Goal: Submit feedback/report problem: Submit feedback/report problem

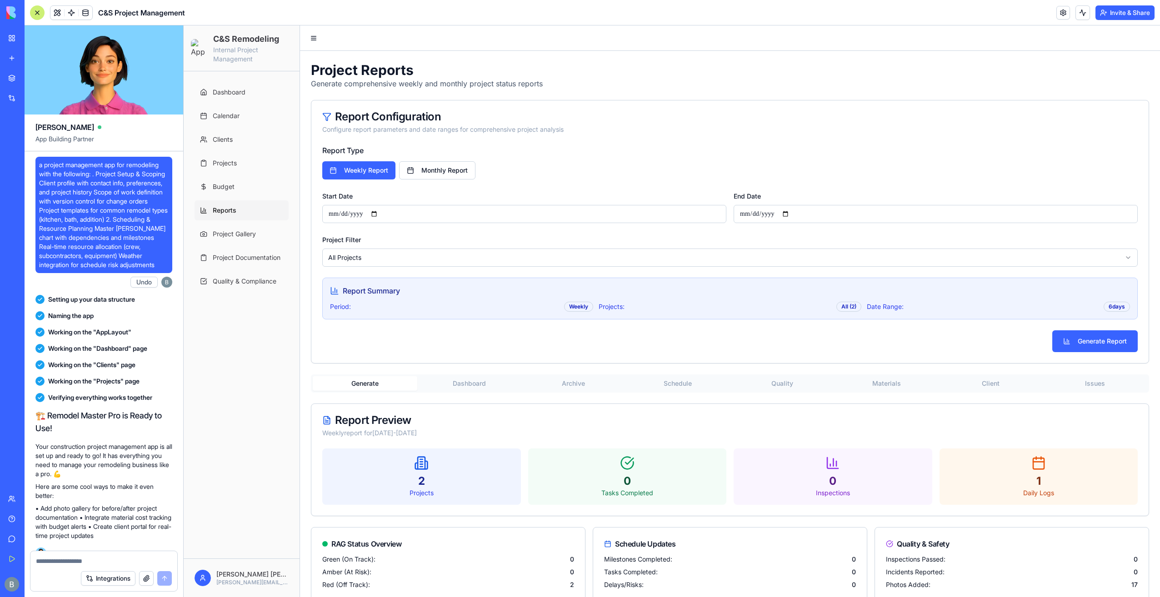
scroll to position [79426, 0]
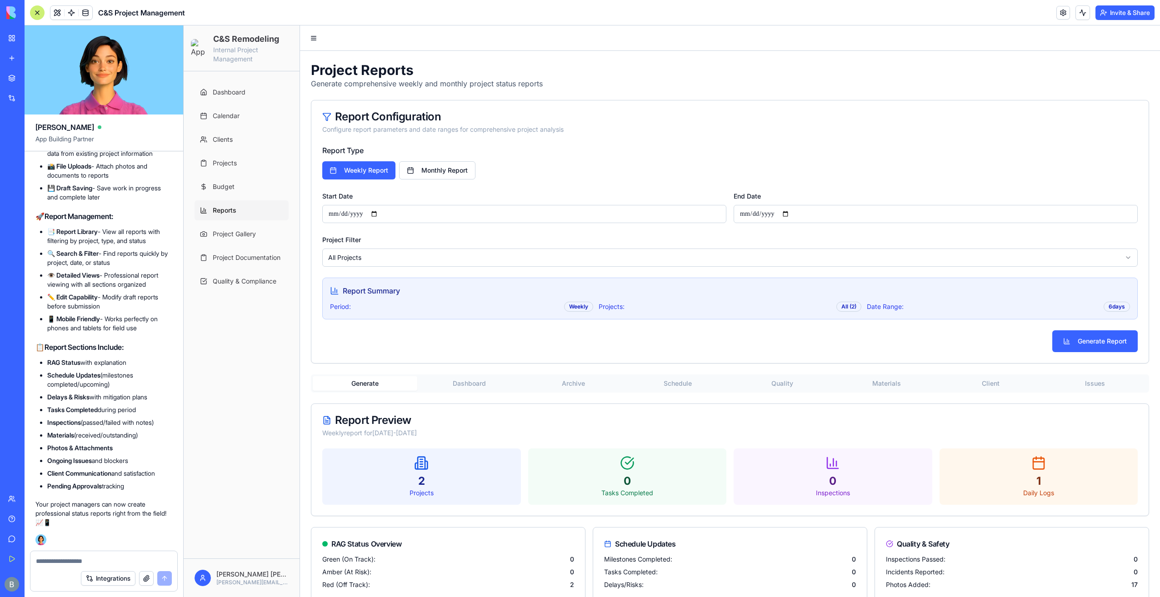
drag, startPoint x: 773, startPoint y: 144, endPoint x: 590, endPoint y: 118, distance: 185.3
click at [590, 118] on div "Report Configuration" at bounding box center [729, 116] width 815 height 11
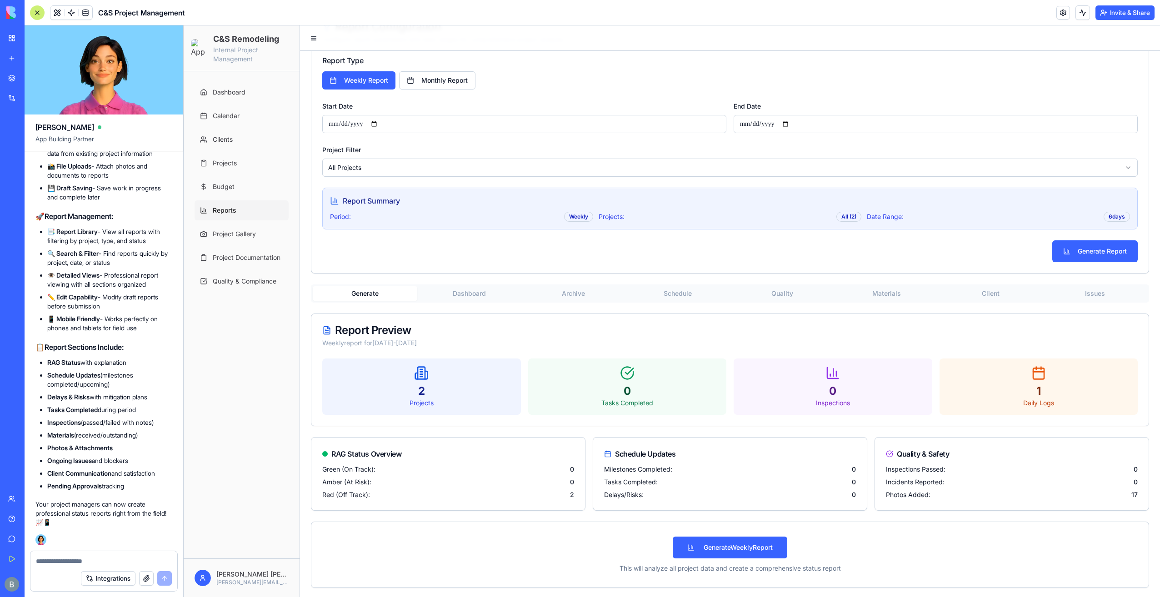
click at [478, 295] on div "**********" at bounding box center [730, 280] width 860 height 638
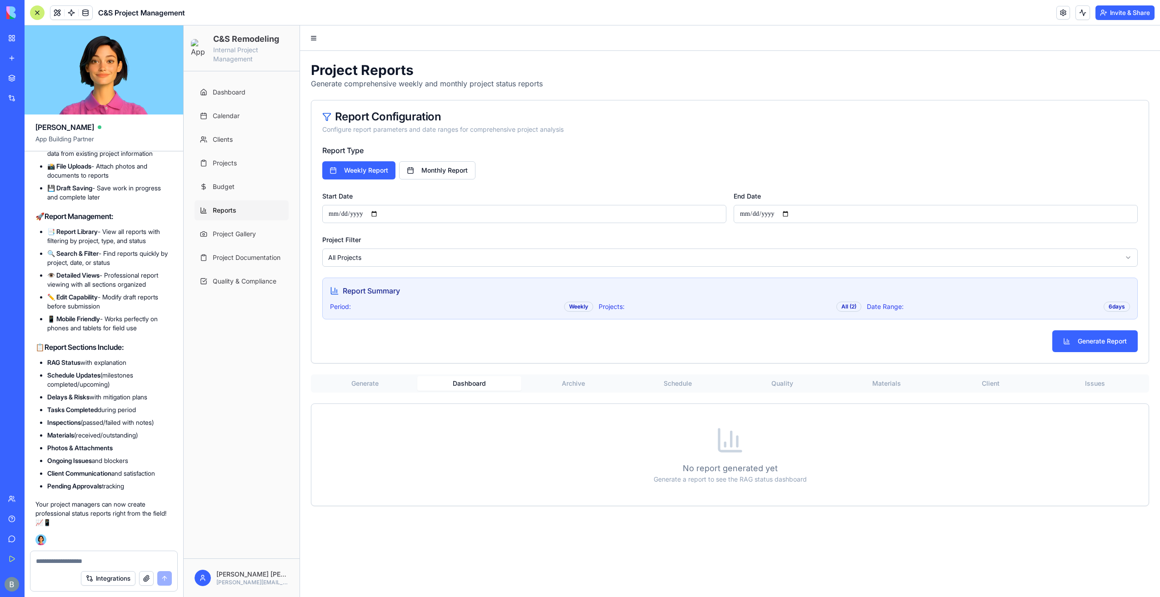
click at [370, 380] on button "Generate" at bounding box center [365, 383] width 105 height 15
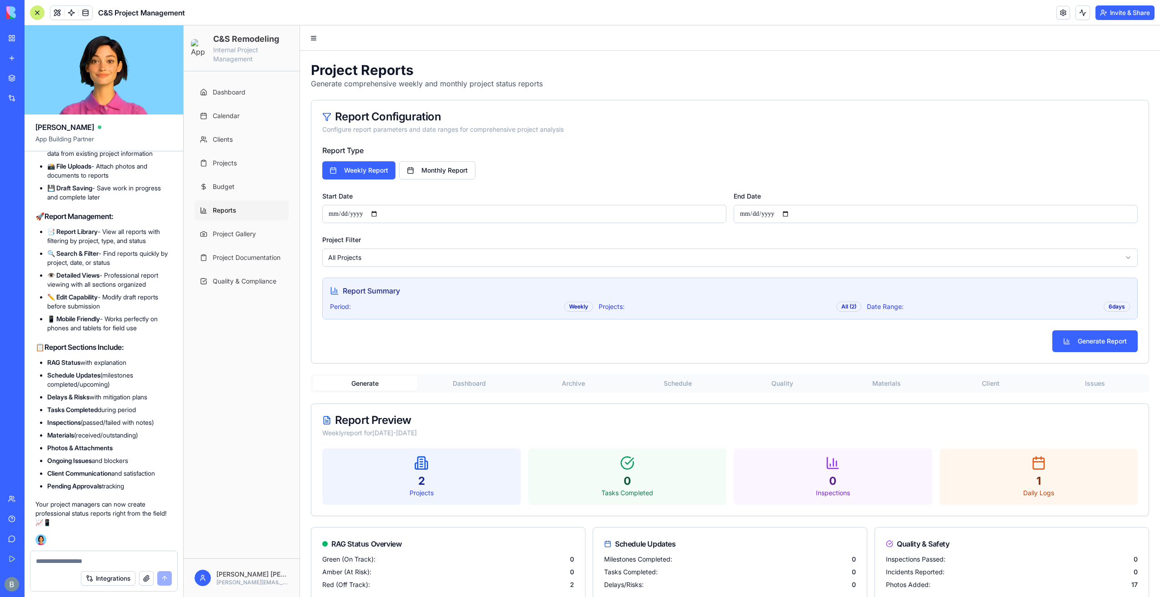
click at [1002, 296] on div "**********" at bounding box center [730, 370] width 860 height 638
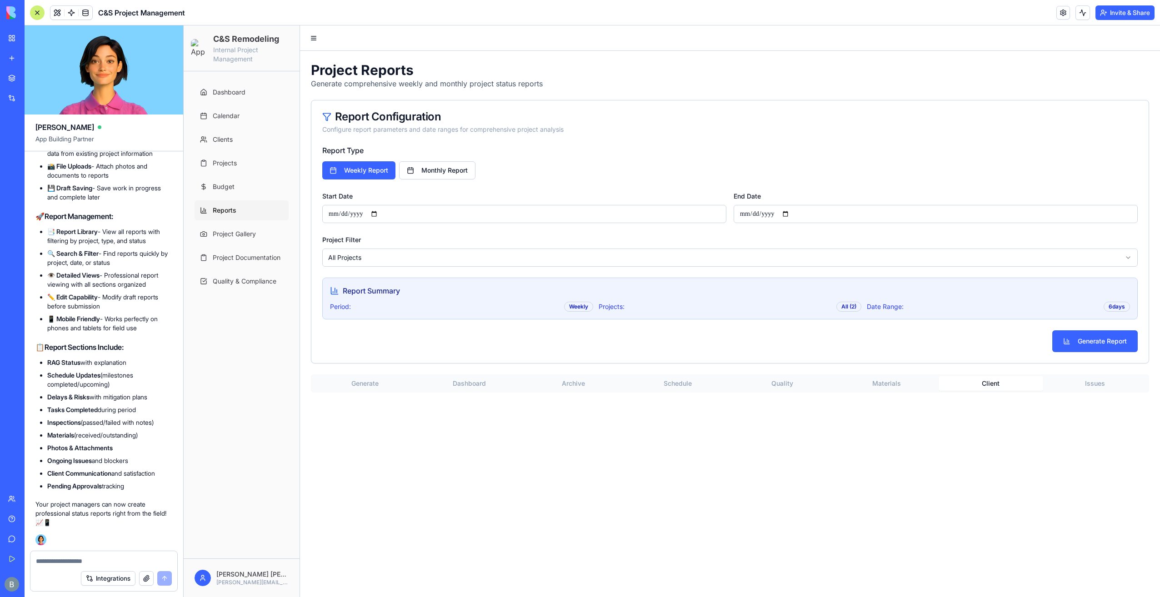
click at [926, 378] on button "Materials" at bounding box center [886, 383] width 105 height 15
click at [769, 388] on button "Quality" at bounding box center [782, 383] width 105 height 15
click at [673, 379] on button "Schedule" at bounding box center [678, 383] width 105 height 15
click at [560, 376] on button "Archive" at bounding box center [573, 383] width 105 height 15
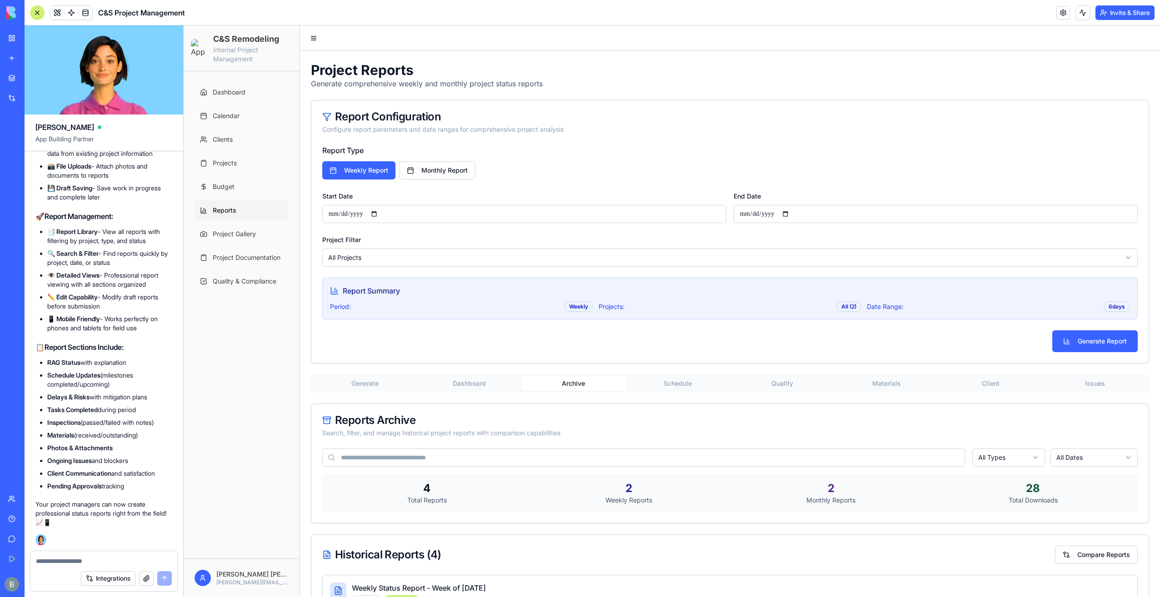
click at [478, 385] on button "Dashboard" at bounding box center [469, 383] width 105 height 15
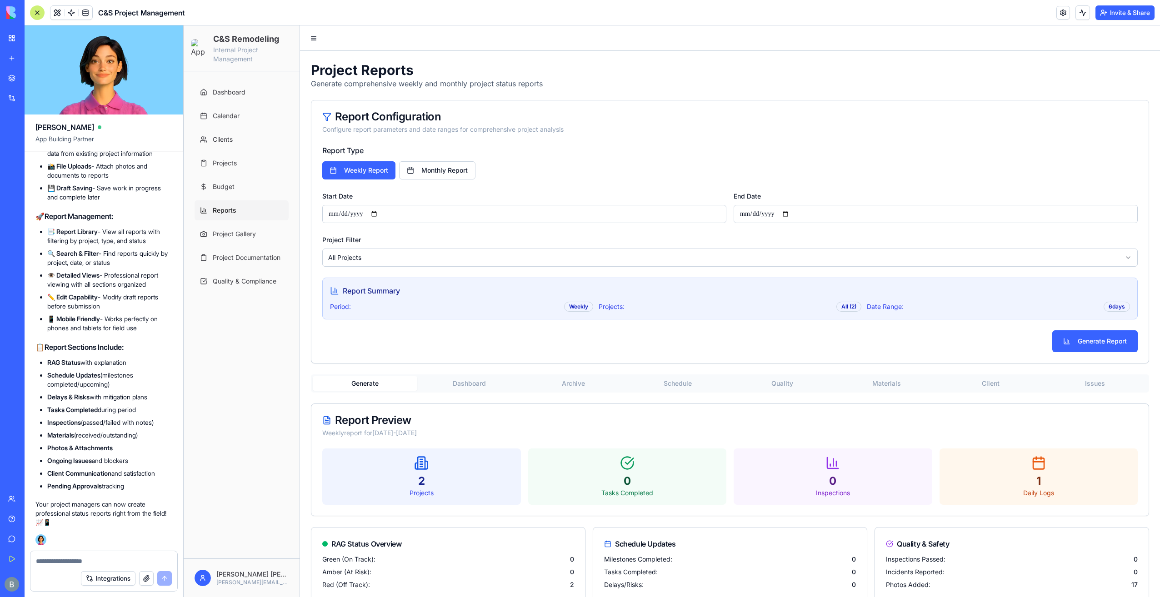
click at [385, 387] on button "Generate" at bounding box center [365, 383] width 105 height 15
click at [421, 170] on button "Monthly Report" at bounding box center [437, 170] width 76 height 18
type input "**********"
click at [372, 172] on button "Weekly Report" at bounding box center [359, 170] width 74 height 18
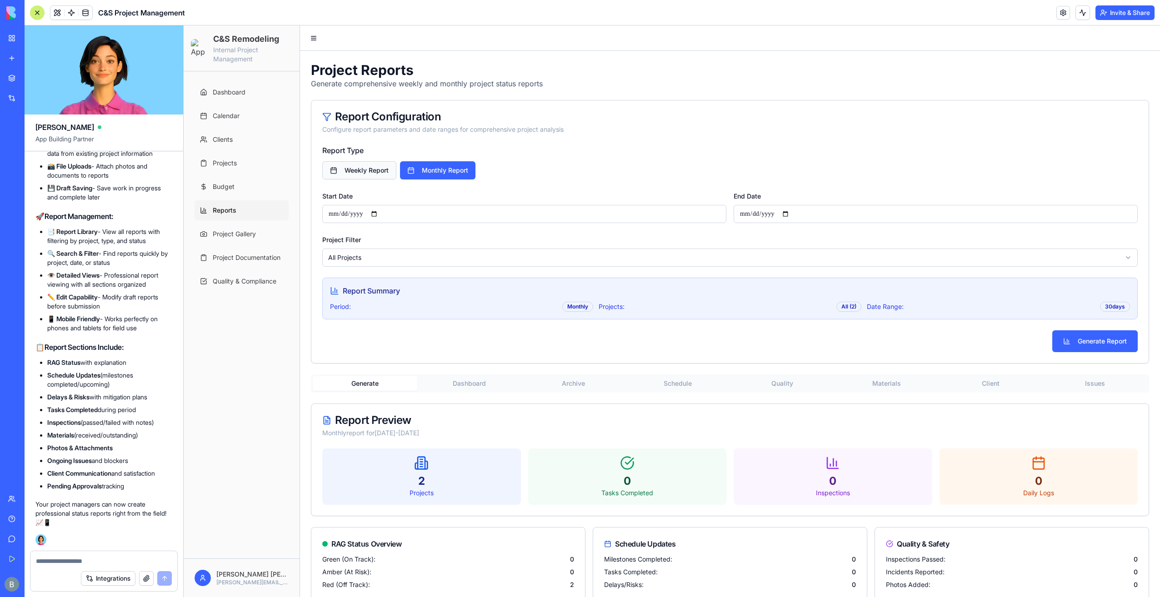
type input "**********"
click at [424, 152] on div "Report Type Weekly Report Monthly Report" at bounding box center [729, 162] width 815 height 35
click at [53, 13] on span at bounding box center [57, 12] width 25 height 25
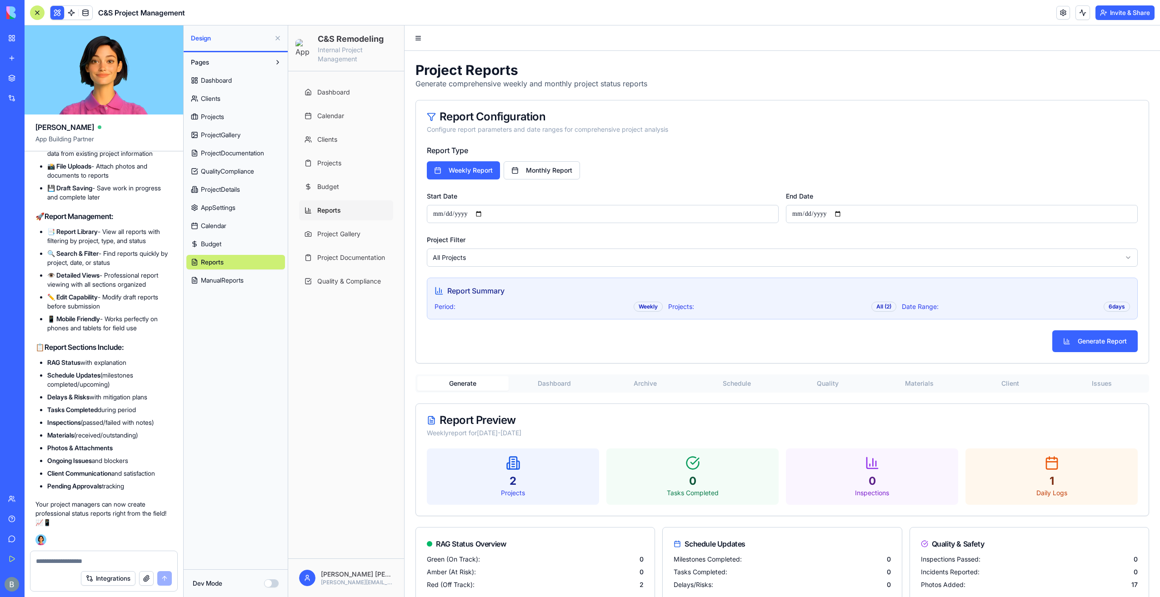
click at [249, 282] on link "ManualReports" at bounding box center [235, 280] width 99 height 15
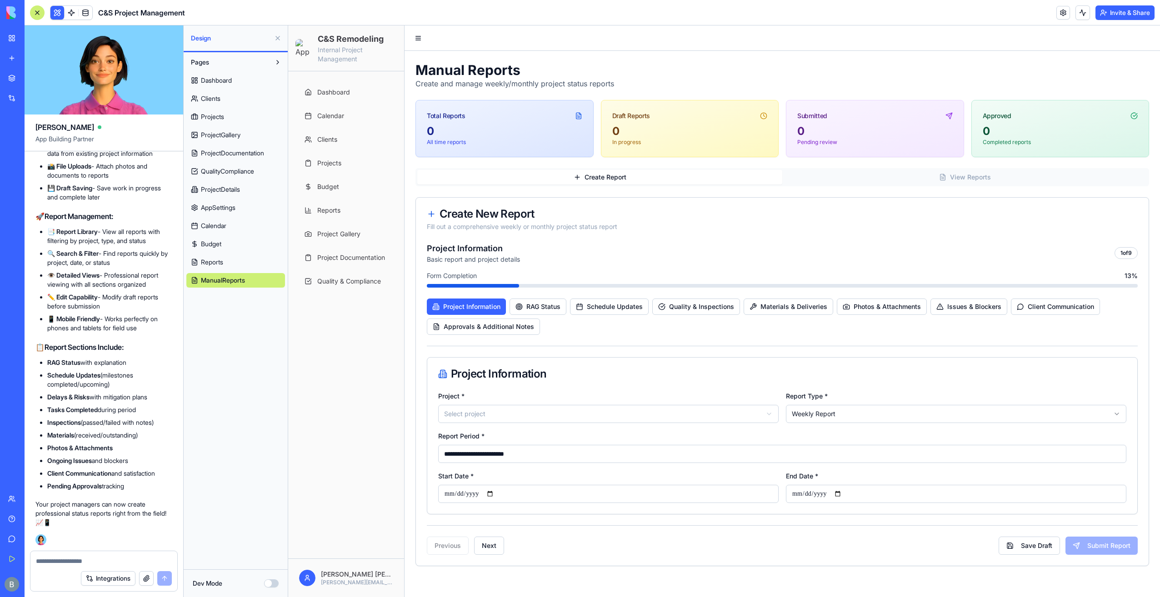
click at [240, 263] on link "Reports" at bounding box center [235, 262] width 99 height 15
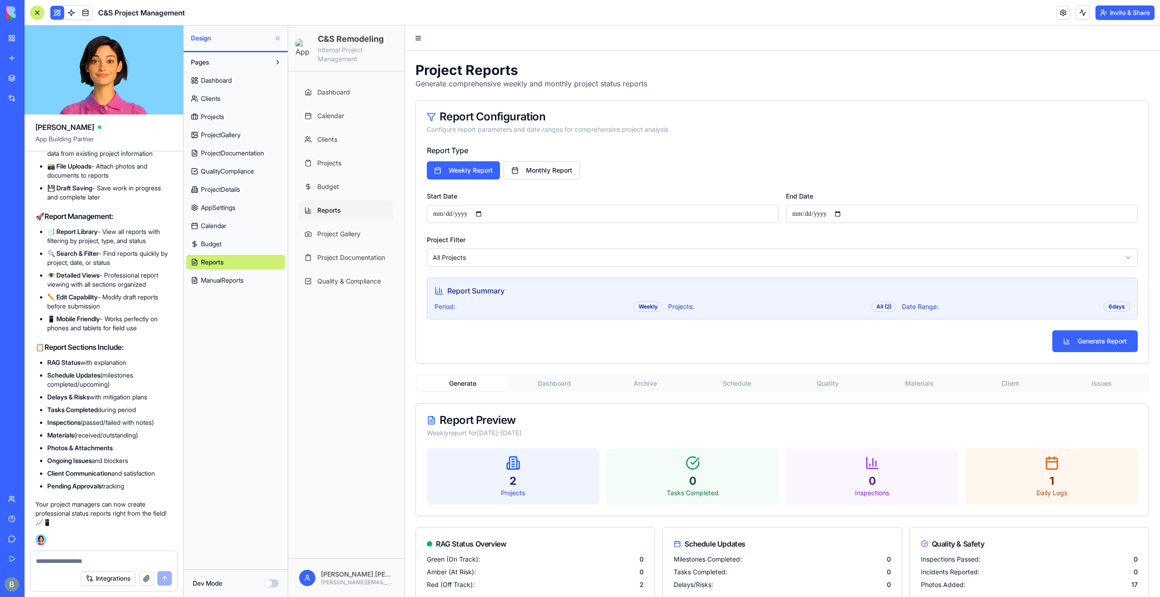
click at [112, 560] on textarea at bounding box center [104, 561] width 136 height 9
type textarea "**********"
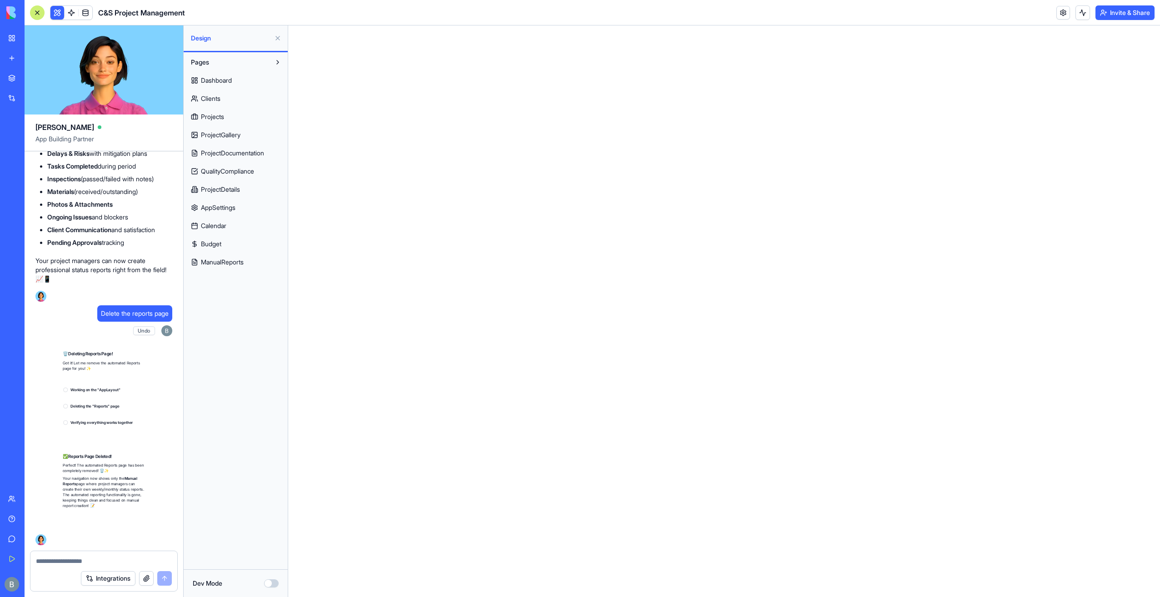
scroll to position [79669, 0]
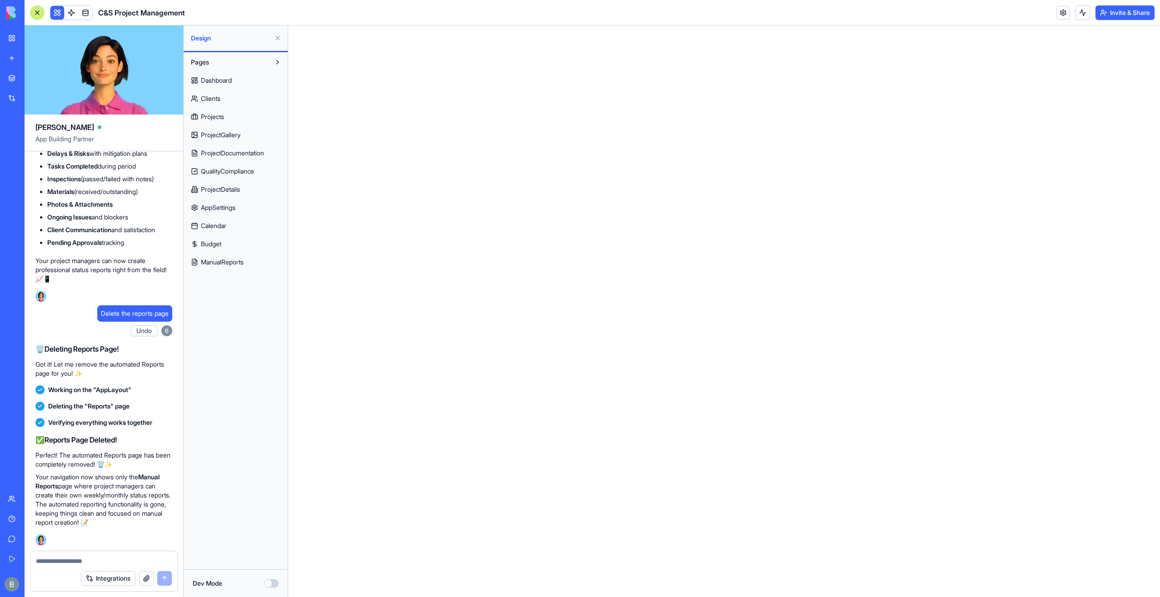
drag, startPoint x: 80, startPoint y: 563, endPoint x: 87, endPoint y: 561, distance: 7.8
click at [85, 562] on textarea at bounding box center [104, 561] width 136 height 9
click at [57, 6] on button at bounding box center [57, 13] width 14 height 14
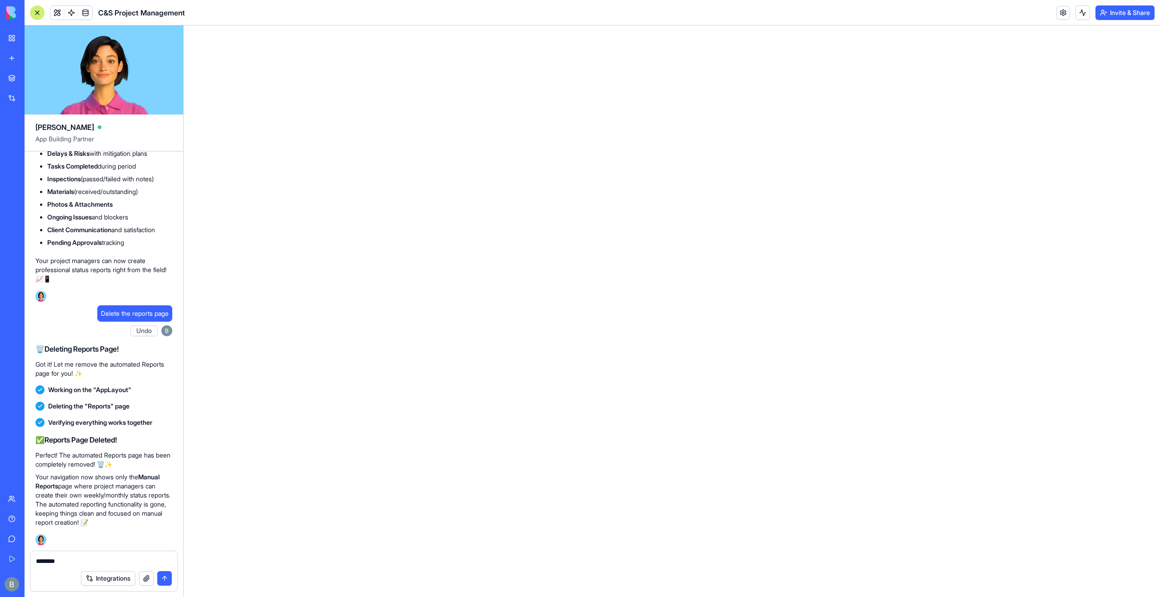
click at [55, 6] on button at bounding box center [57, 13] width 14 height 14
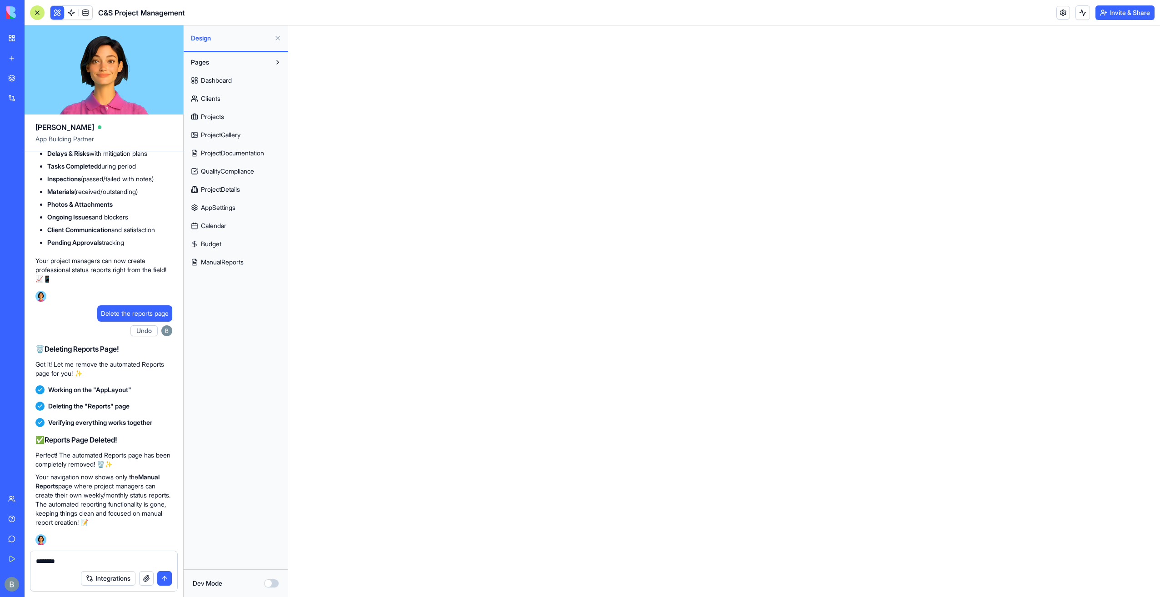
click at [245, 155] on span "ProjectDocumentation" at bounding box center [232, 153] width 63 height 9
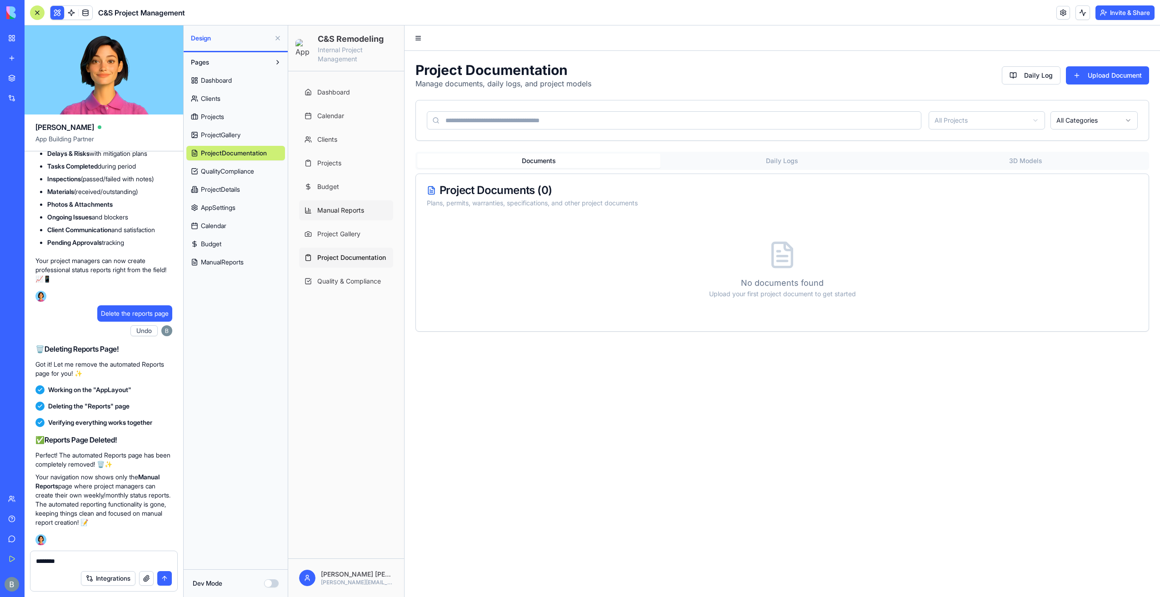
click at [359, 214] on span "Manual Reports" at bounding box center [340, 210] width 47 height 9
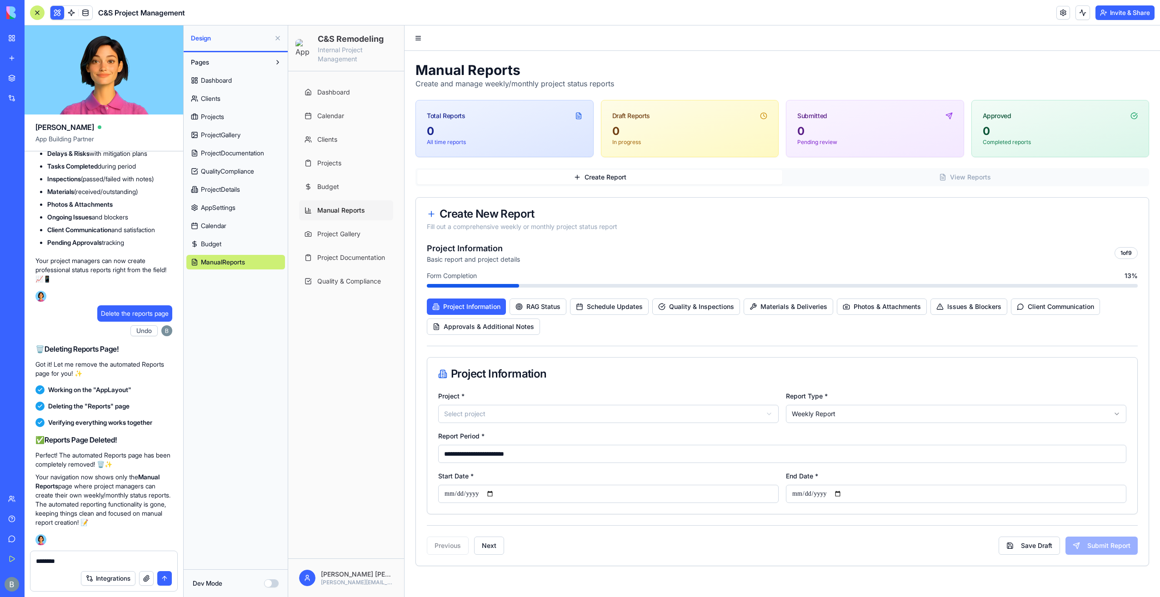
click at [276, 39] on button at bounding box center [277, 38] width 15 height 15
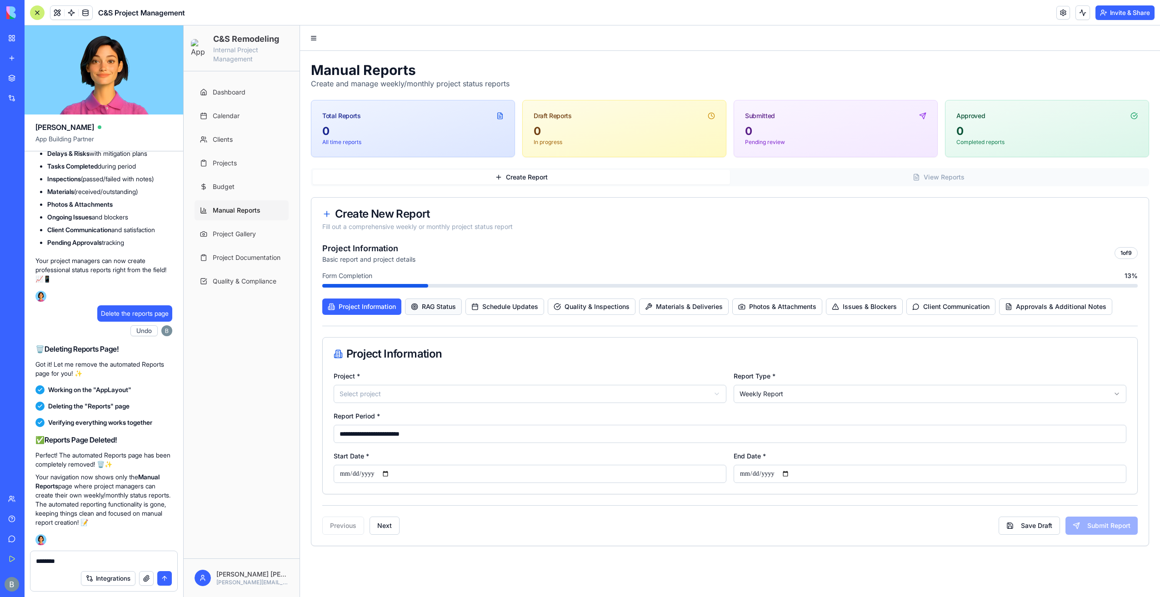
click at [431, 308] on span "RAG Status" at bounding box center [439, 306] width 34 height 9
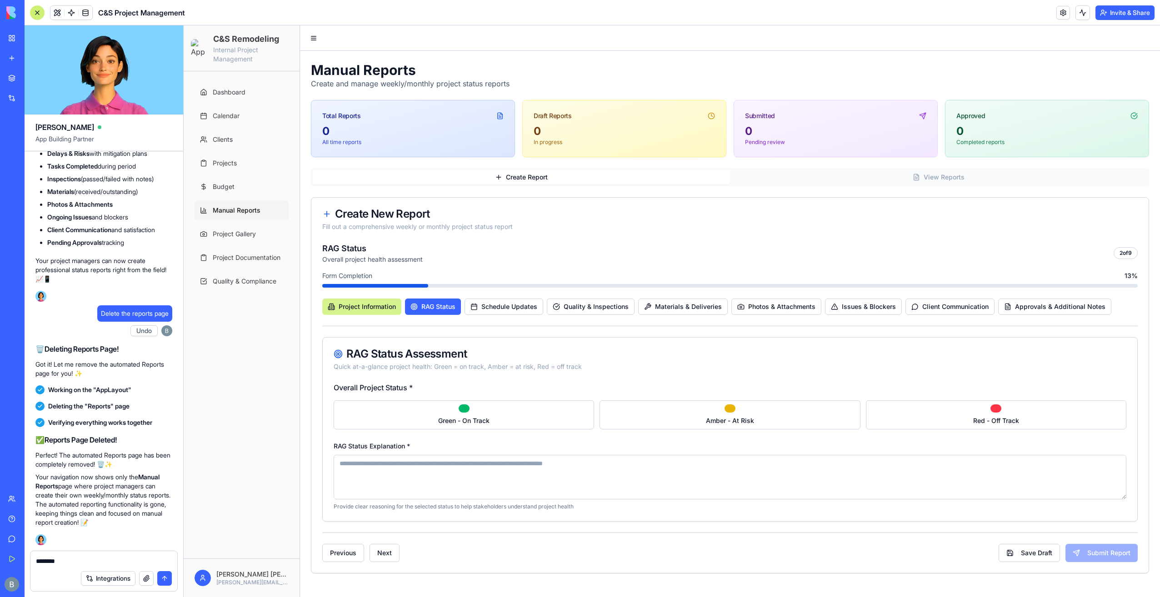
click at [369, 308] on span "Project Information" at bounding box center [367, 306] width 57 height 9
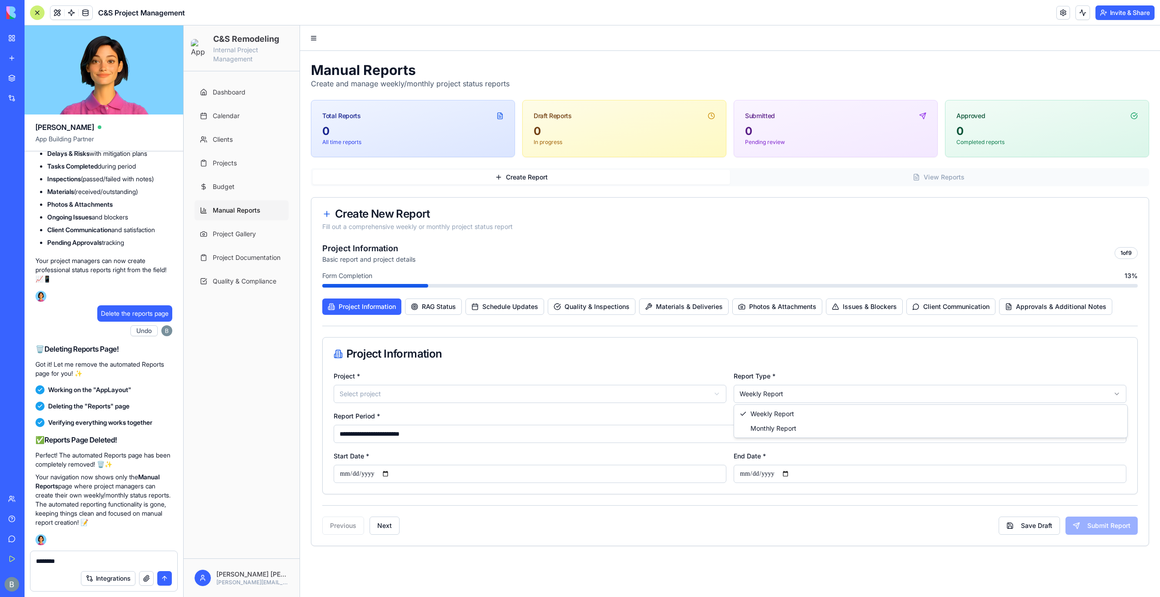
click at [752, 394] on html "**********" at bounding box center [672, 311] width 976 height 572
click at [724, 366] on div "Project Information" at bounding box center [730, 354] width 814 height 33
click at [511, 393] on html "**********" at bounding box center [672, 311] width 976 height 572
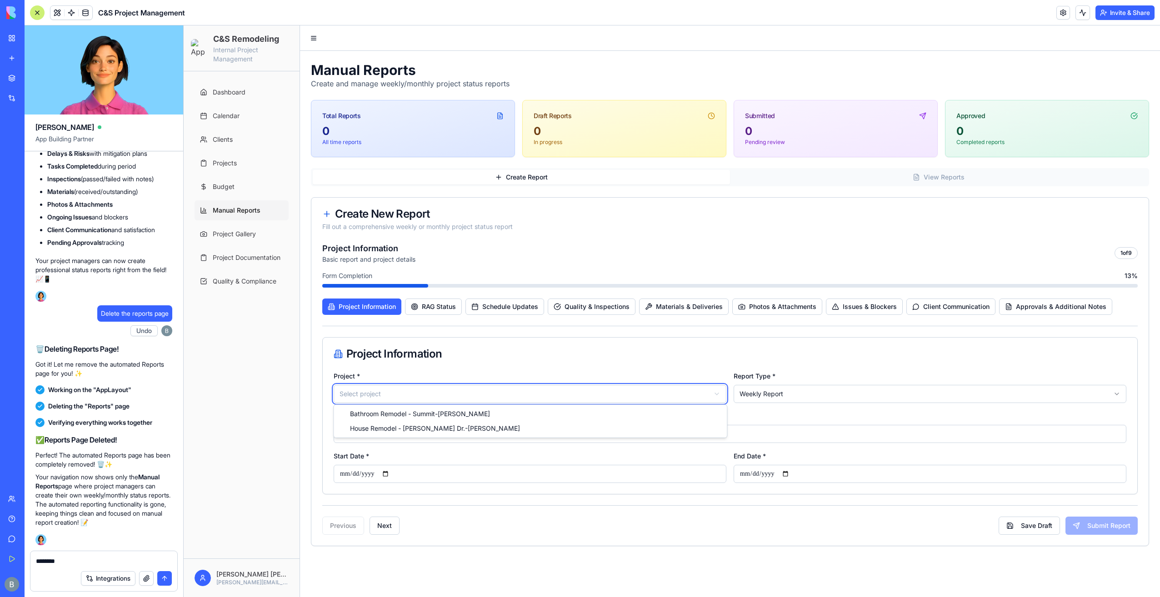
click at [511, 393] on html "**********" at bounding box center [672, 311] width 976 height 572
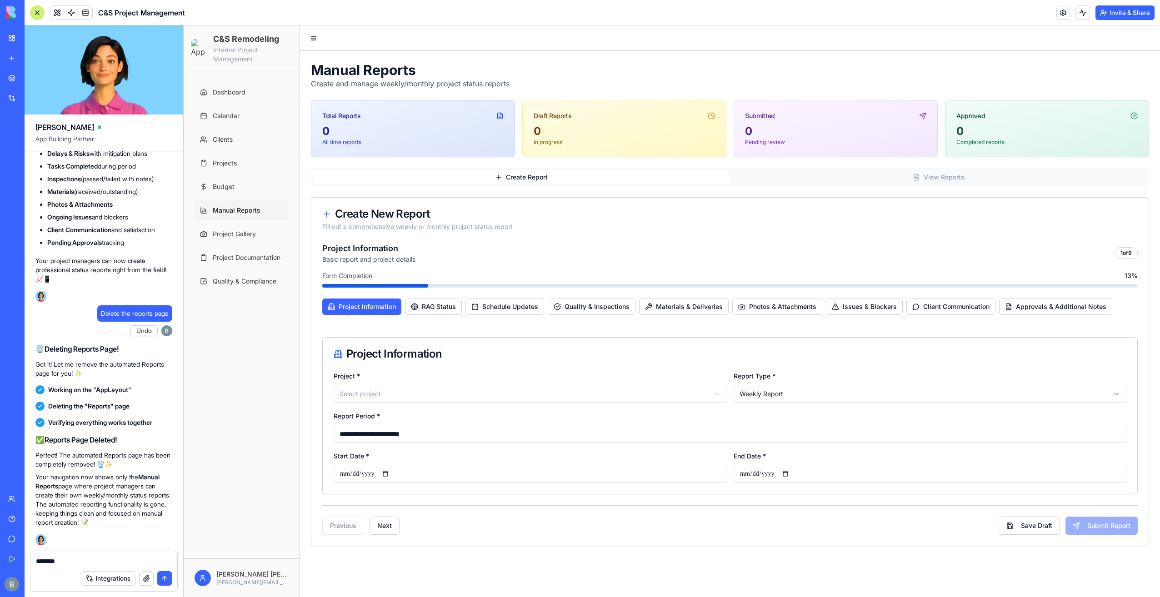
click at [515, 365] on div "Project Information" at bounding box center [730, 354] width 814 height 33
click at [405, 406] on div "**********" at bounding box center [730, 432] width 814 height 124
click at [406, 397] on html "**********" at bounding box center [672, 311] width 976 height 572
click at [407, 394] on html "**********" at bounding box center [672, 311] width 976 height 572
click at [407, 375] on div "Project * Select project" at bounding box center [530, 386] width 393 height 33
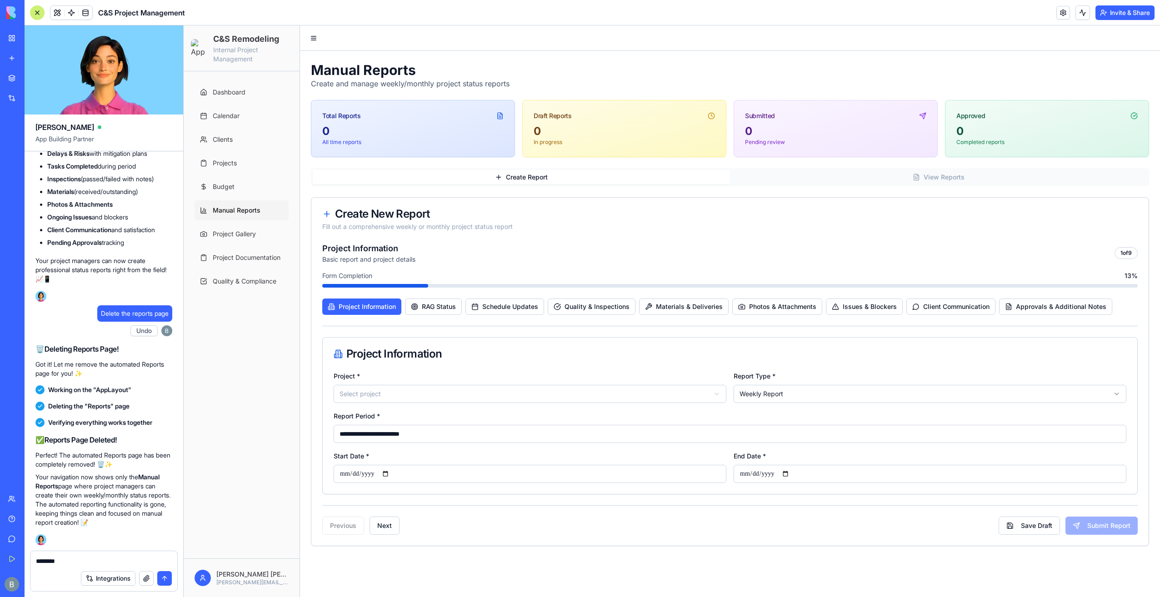
drag, startPoint x: 78, startPoint y: 565, endPoint x: 81, endPoint y: 560, distance: 5.7
click at [80, 562] on textarea "*******" at bounding box center [104, 561] width 136 height 9
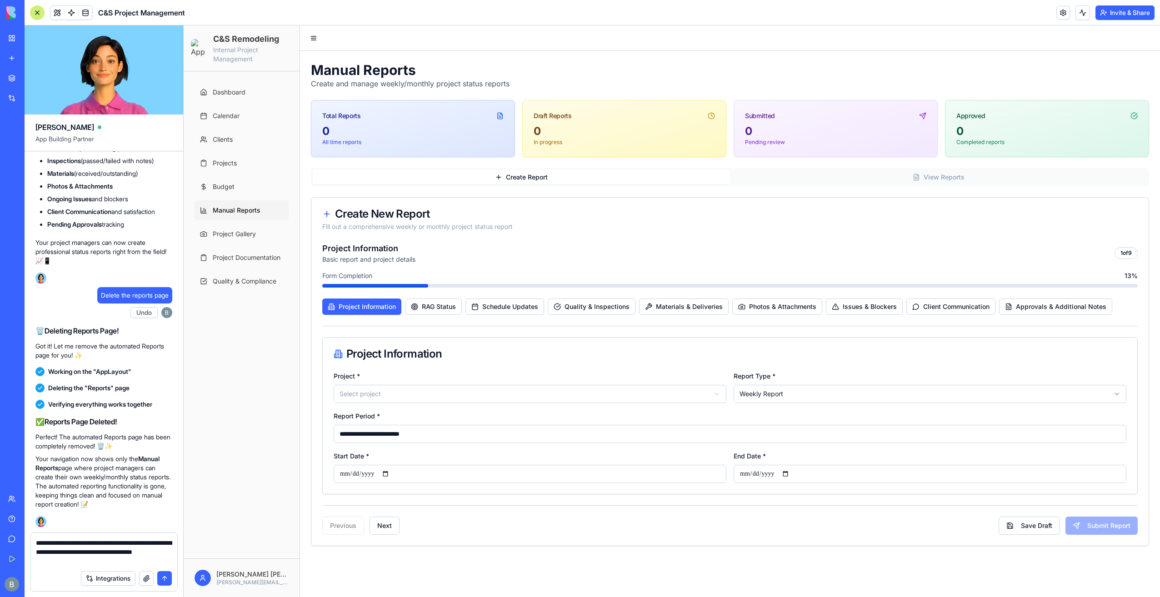
type textarea "**********"
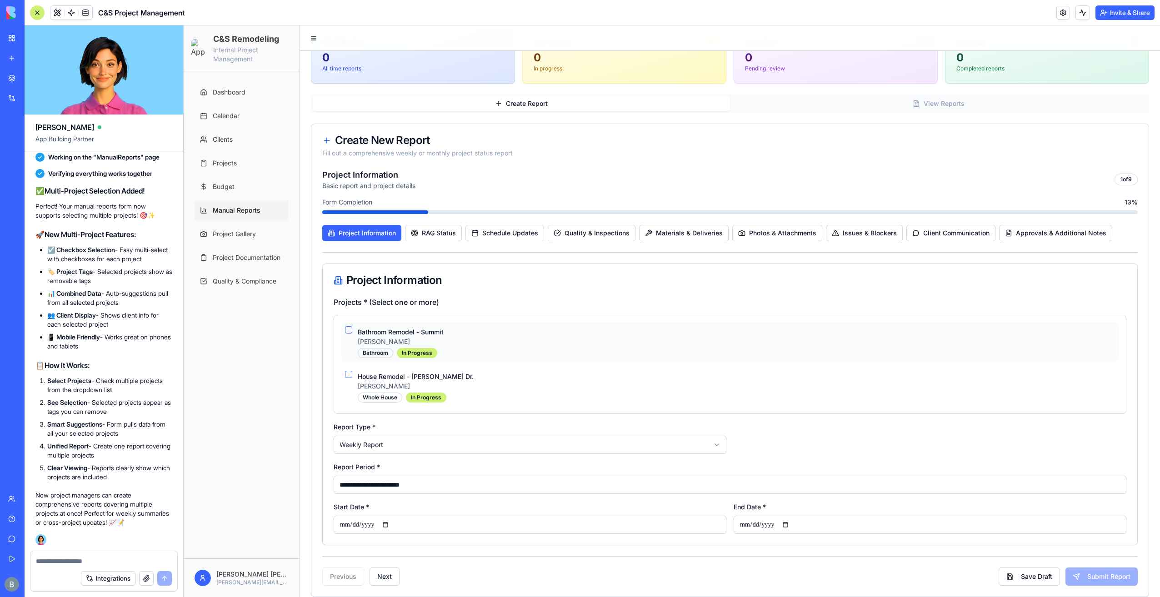
scroll to position [83, 0]
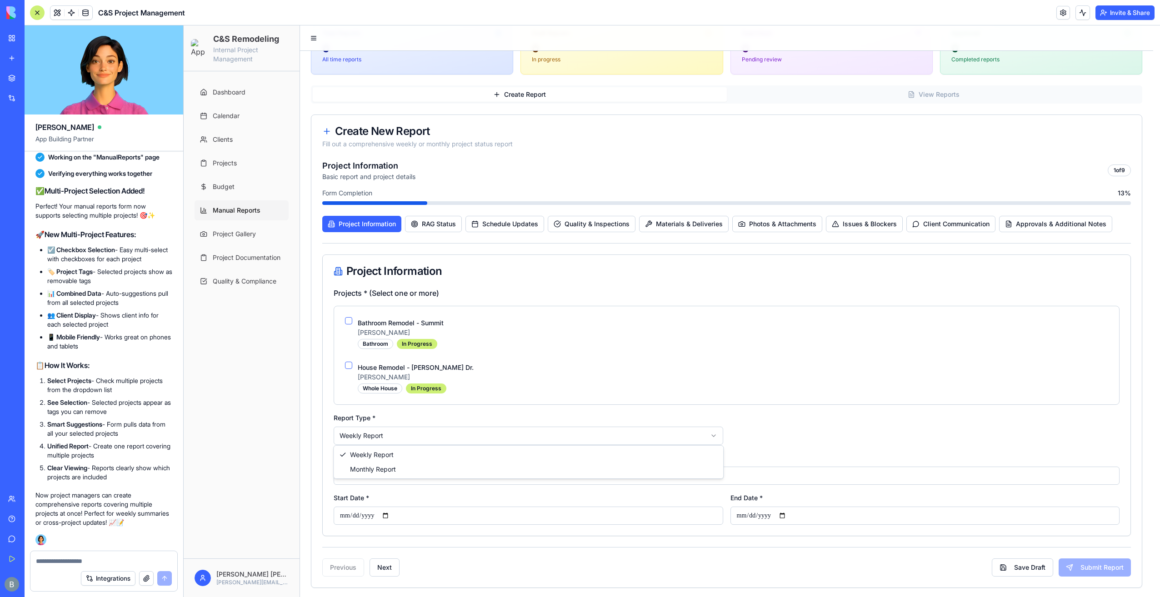
click at [618, 433] on html "C&S Remodeling Internal Project Management Dashboard Calendar Clients Projects …" at bounding box center [672, 271] width 976 height 656
click at [597, 462] on div "**********" at bounding box center [730, 468] width 792 height 33
click at [598, 473] on input "**********" at bounding box center [730, 476] width 792 height 18
click at [789, 443] on div "**********" at bounding box center [730, 412] width 814 height 248
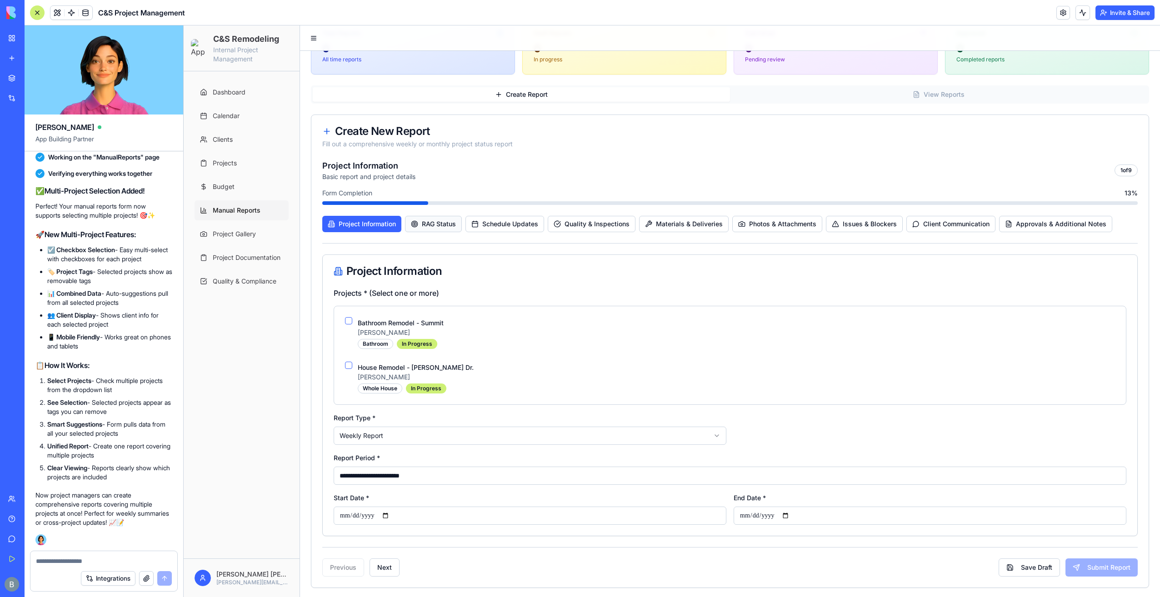
click at [450, 225] on span "RAG Status" at bounding box center [439, 223] width 34 height 9
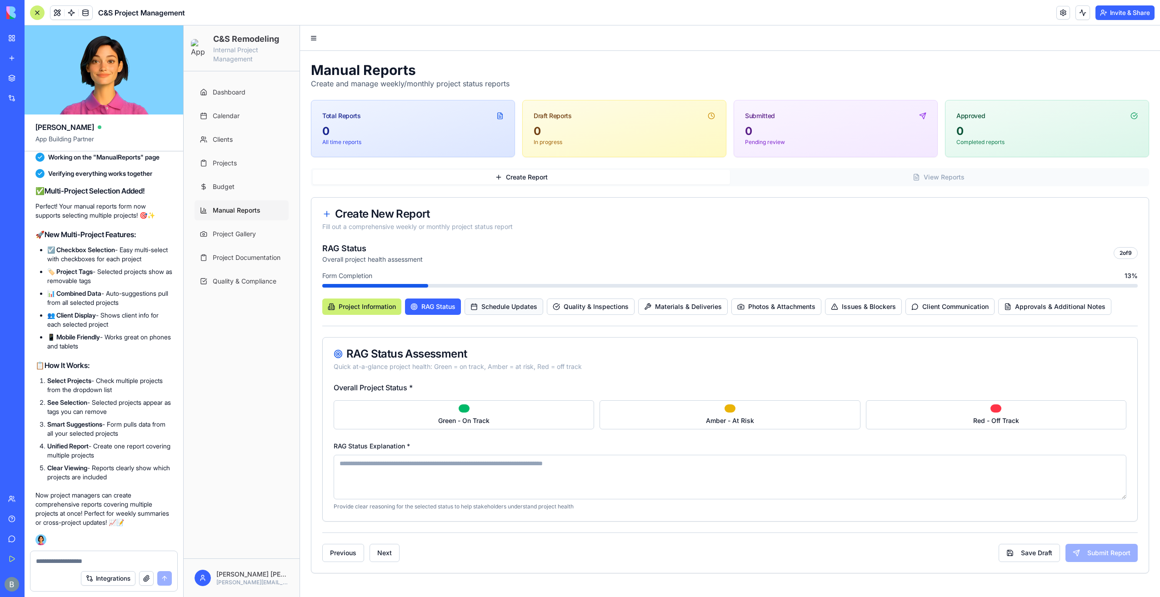
click at [519, 308] on span "Schedule Updates" at bounding box center [509, 306] width 56 height 9
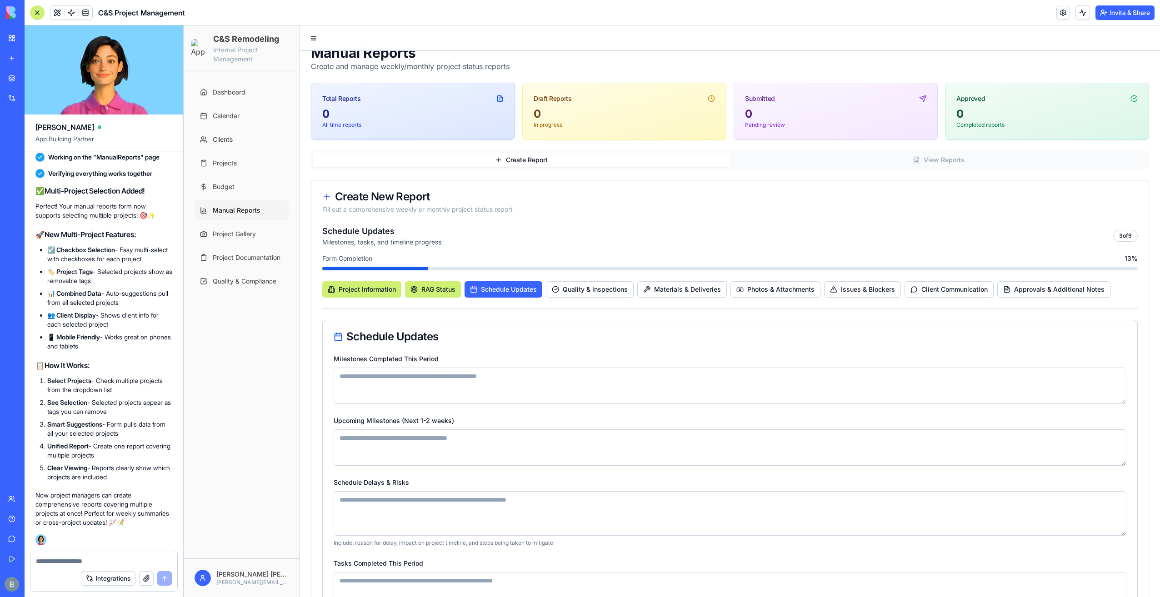
scroll to position [109, 0]
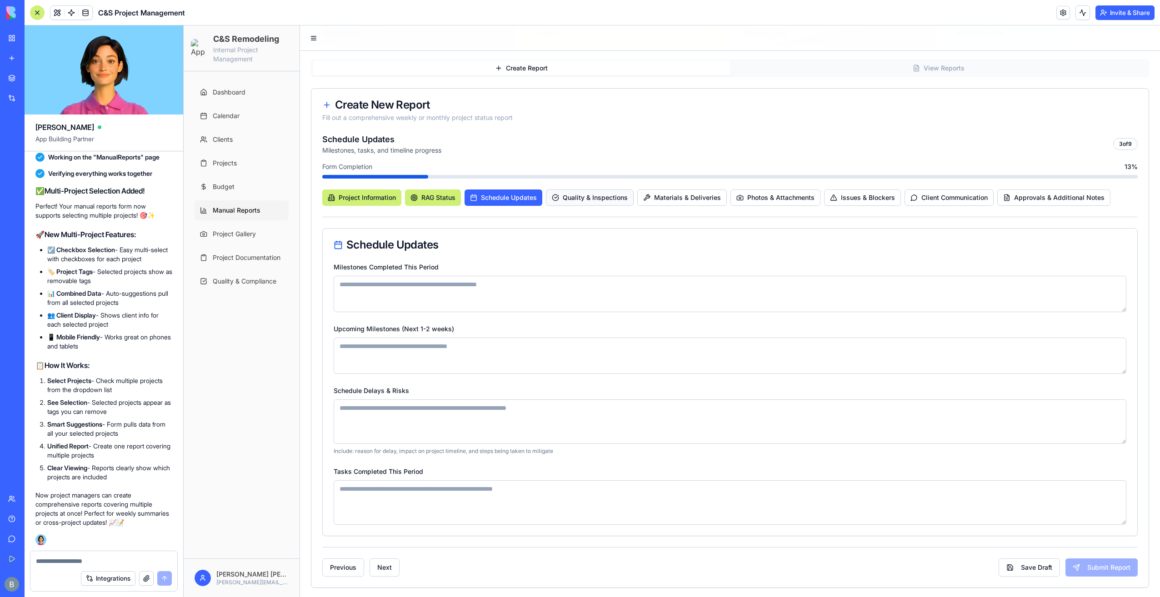
click at [580, 203] on button "Quality & Inspections" at bounding box center [590, 197] width 88 height 16
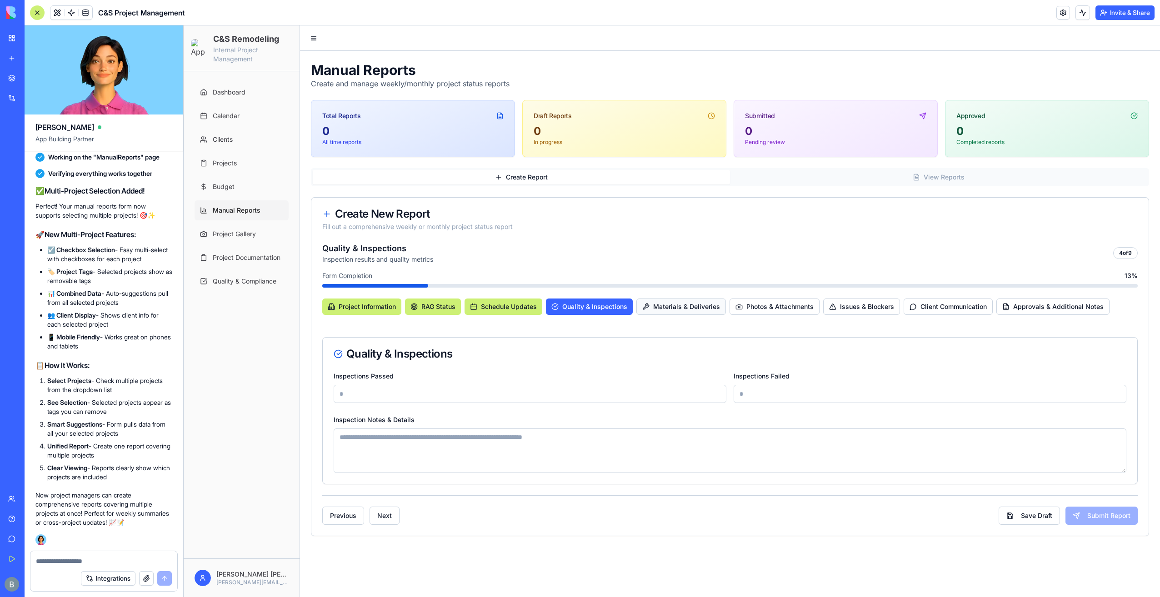
click at [663, 302] on span "Materials & Deliveries" at bounding box center [686, 306] width 67 height 9
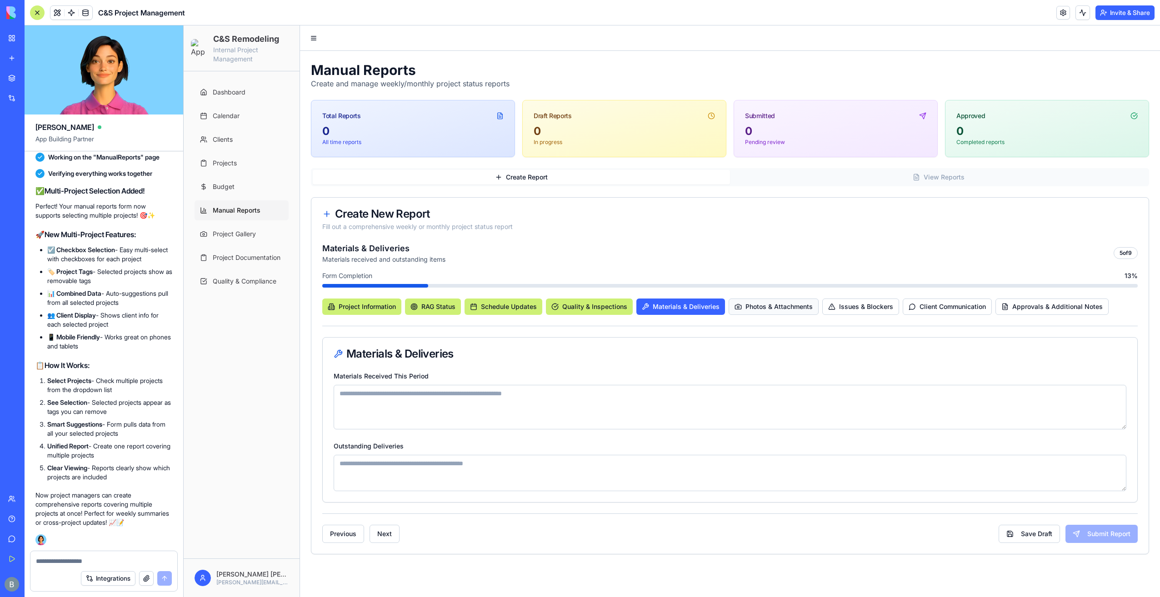
click at [759, 305] on span "Photos & Attachments" at bounding box center [778, 306] width 67 height 9
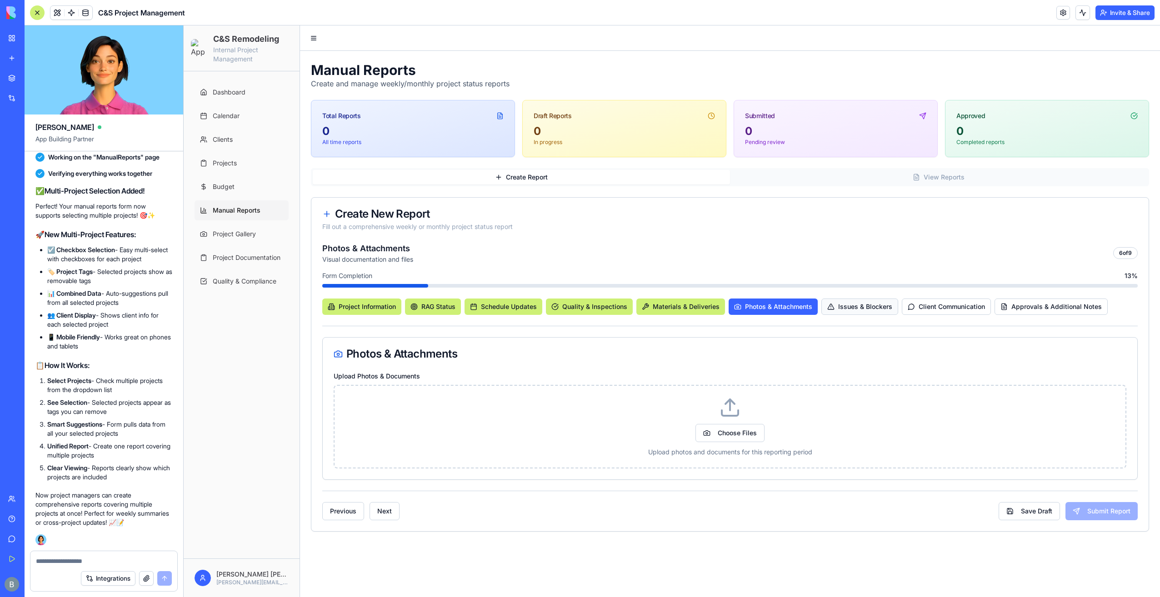
click at [861, 311] on button "Issues & Blockers" at bounding box center [859, 307] width 77 height 16
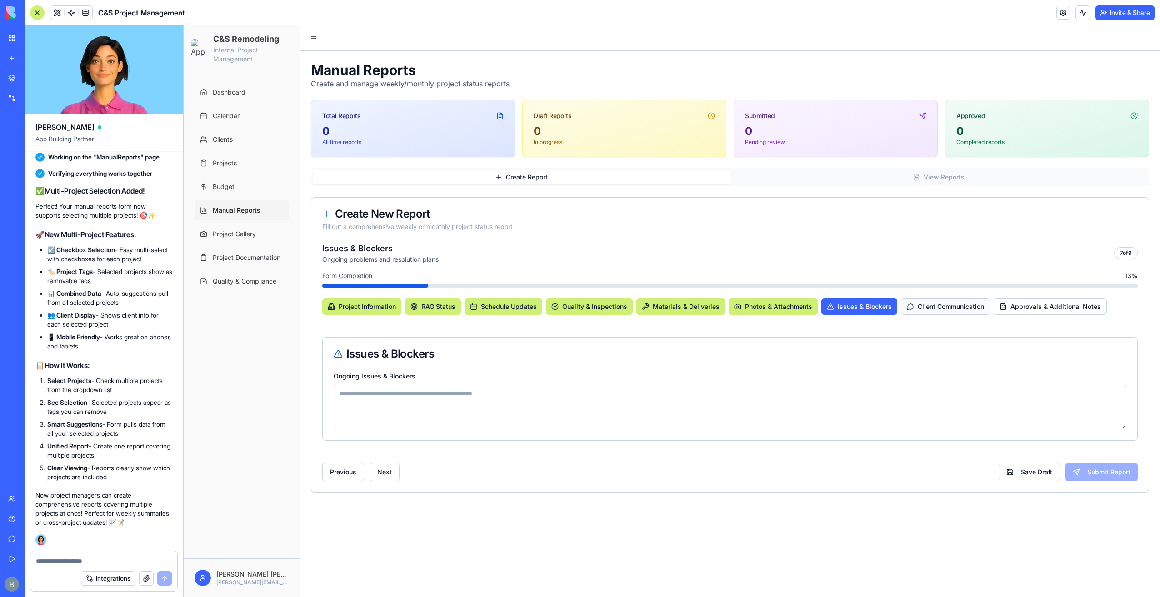
click at [923, 308] on span "Client Communication" at bounding box center [950, 306] width 66 height 9
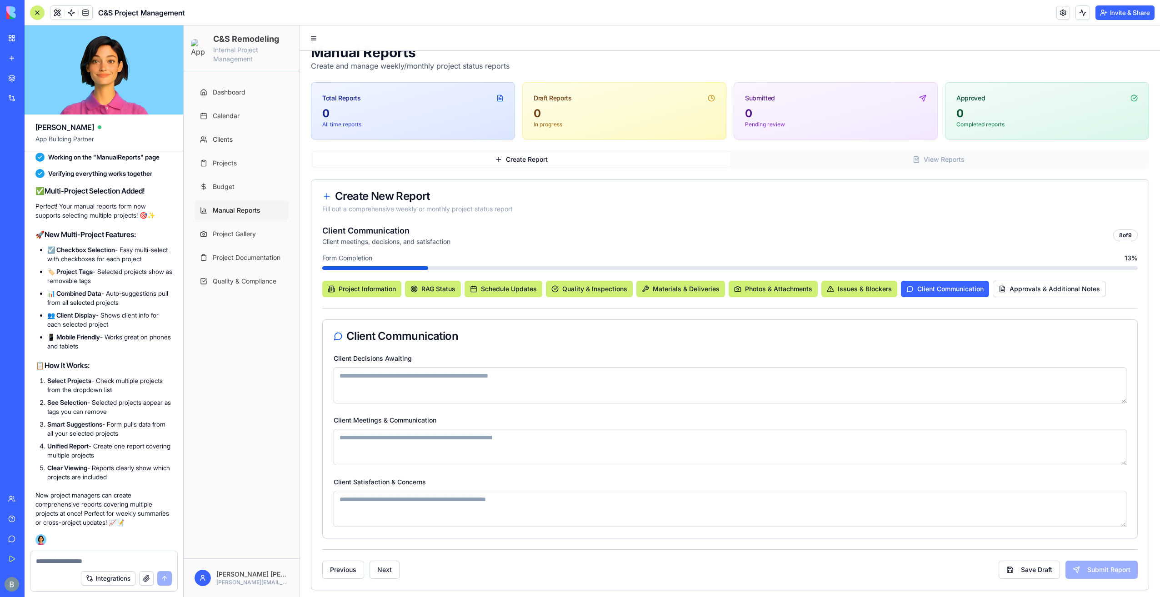
scroll to position [21, 0]
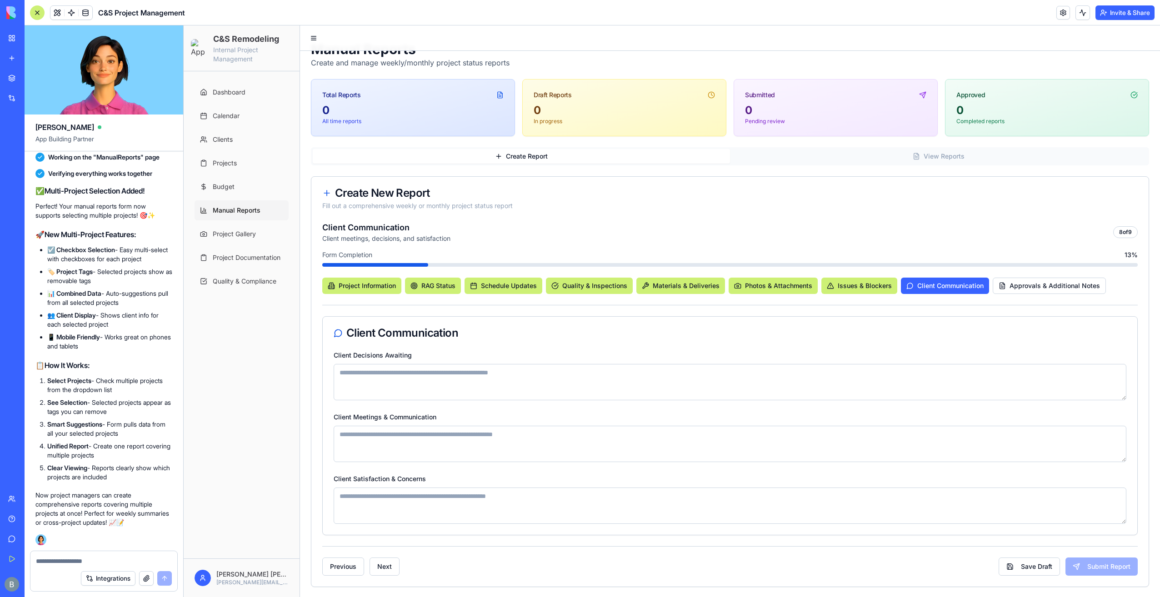
click at [500, 389] on textarea "Client Decisions Awaiting" at bounding box center [730, 382] width 792 height 36
click at [646, 366] on textarea "Client Decisions Awaiting" at bounding box center [730, 382] width 792 height 36
drag, startPoint x: 624, startPoint y: 429, endPoint x: 630, endPoint y: 408, distance: 21.2
click at [629, 418] on div "Client Meetings & Communication" at bounding box center [730, 436] width 792 height 51
click at [638, 394] on textarea "Client Decisions Awaiting" at bounding box center [730, 382] width 792 height 36
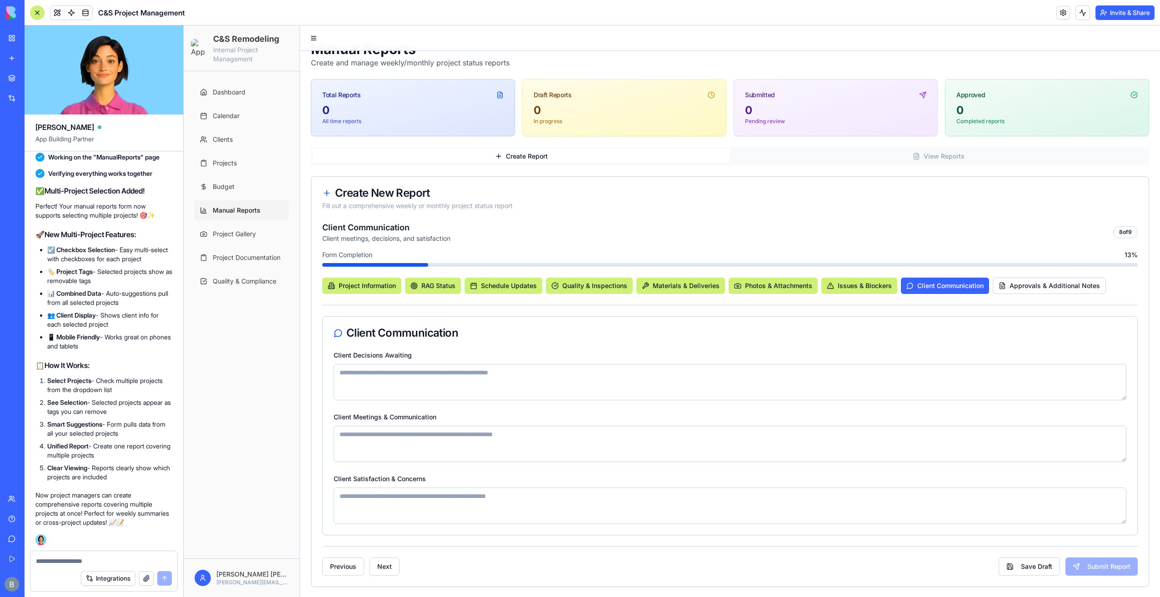
click at [637, 404] on div "Client Decisions Awaiting Client Meetings & Communication Client Satisfaction &…" at bounding box center [730, 441] width 814 height 185
click at [1056, 284] on span "Approvals & Additional Notes" at bounding box center [1054, 285] width 90 height 9
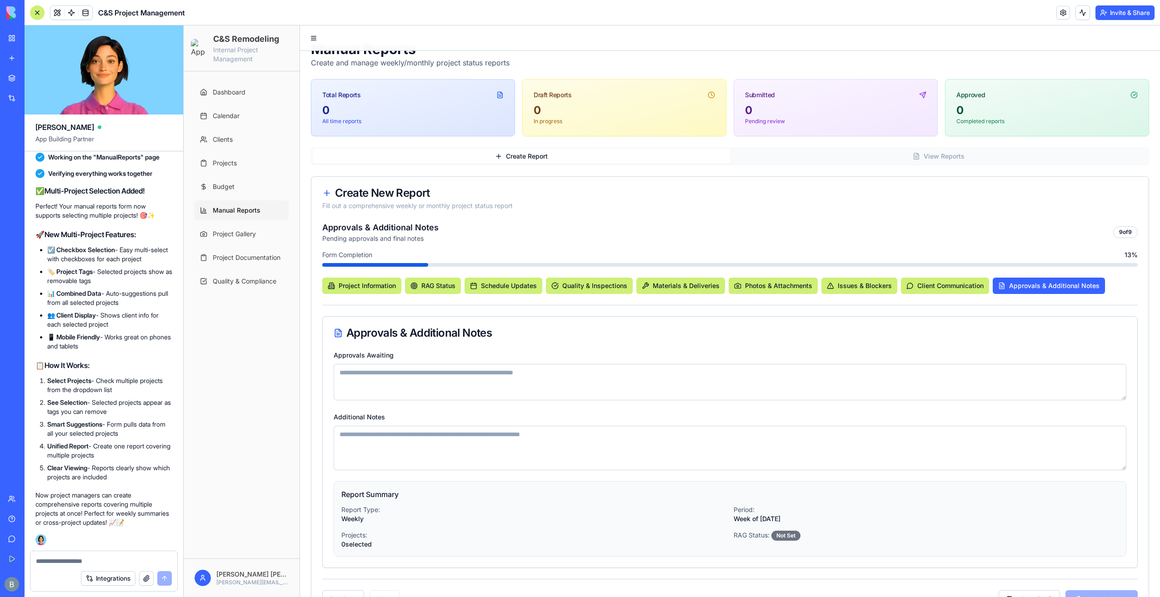
drag, startPoint x: 698, startPoint y: 433, endPoint x: 702, endPoint y: 426, distance: 8.4
click at [698, 433] on textarea "Additional Notes" at bounding box center [730, 448] width 792 height 45
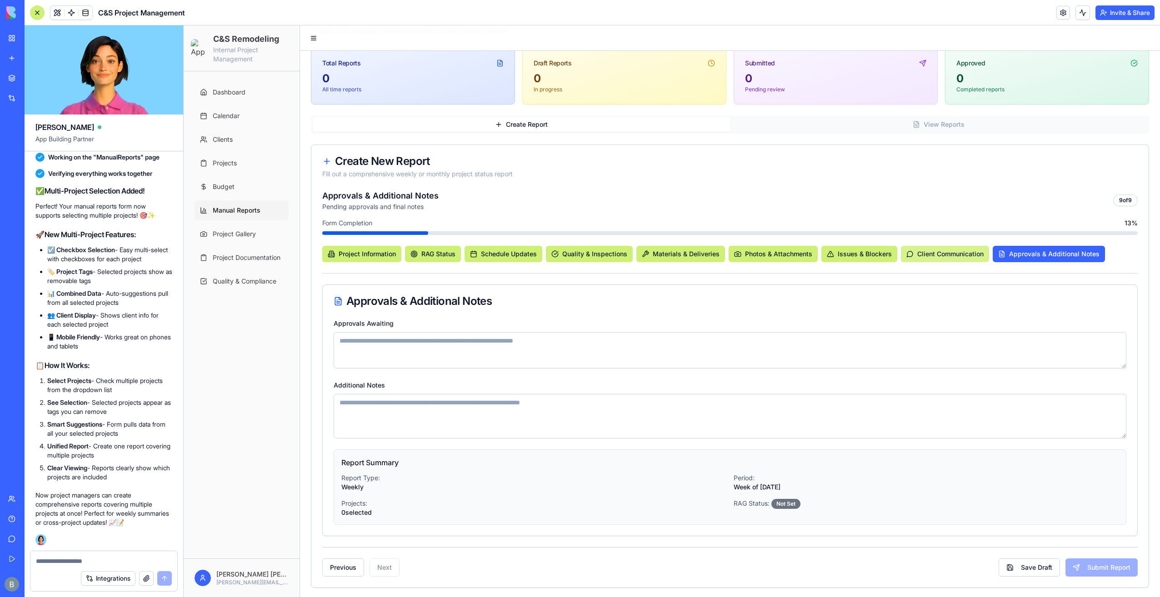
click at [958, 248] on button "Client Communication" at bounding box center [945, 254] width 88 height 16
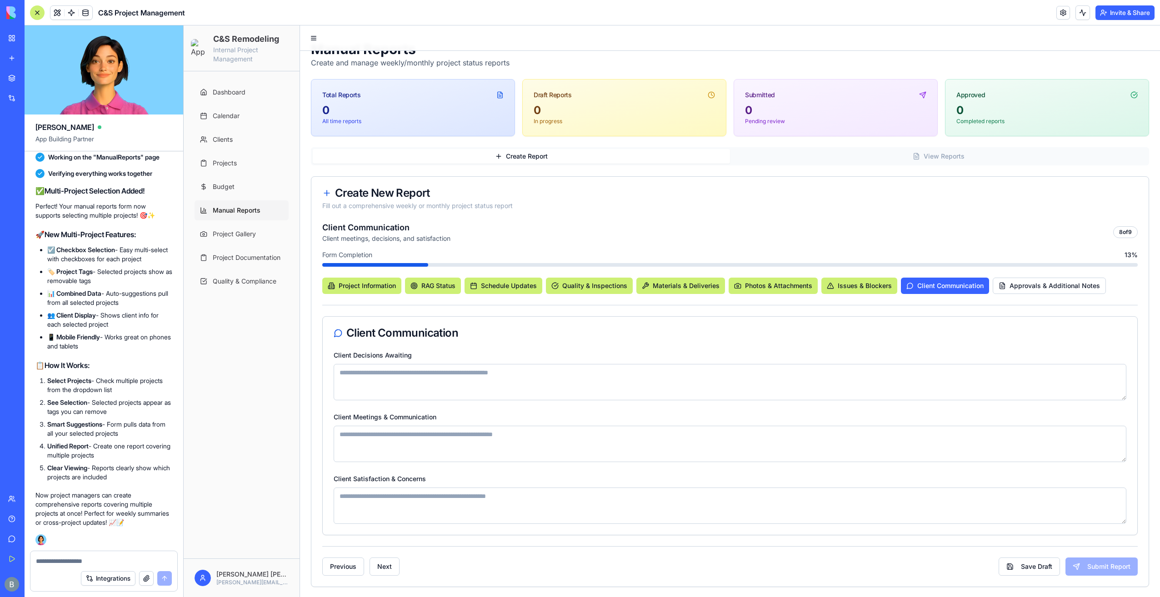
click at [435, 347] on div "Client Communication" at bounding box center [730, 333] width 814 height 33
click at [81, 556] on div at bounding box center [103, 558] width 147 height 15
click at [80, 561] on textarea at bounding box center [104, 561] width 136 height 9
click at [439, 281] on span "RAG Status" at bounding box center [438, 285] width 34 height 9
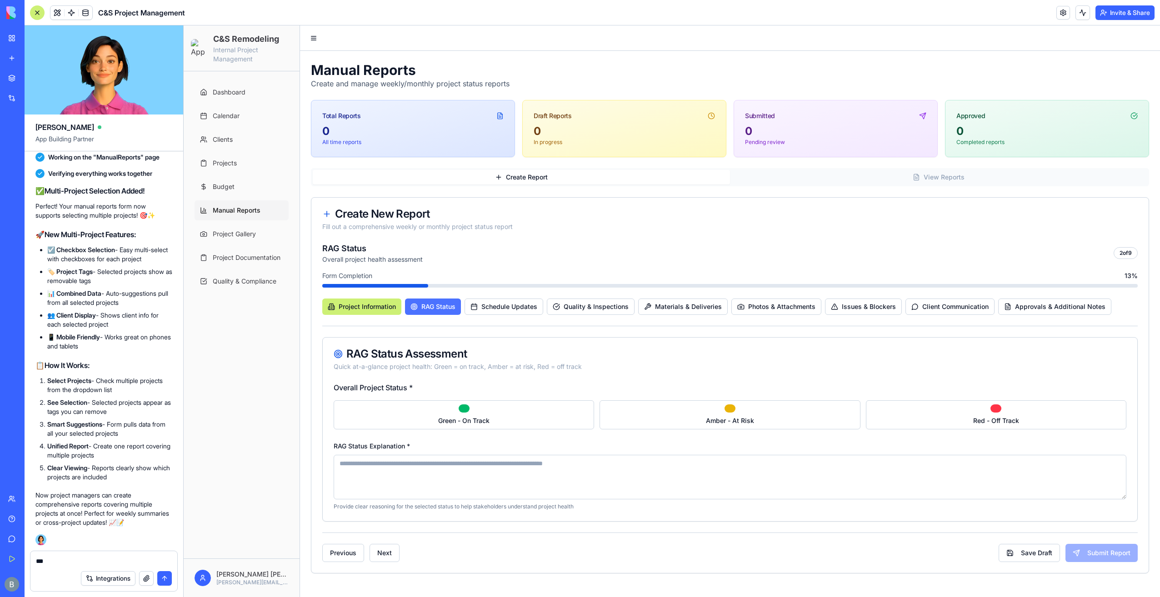
scroll to position [0, 0]
click at [116, 564] on textarea "***" at bounding box center [104, 561] width 136 height 9
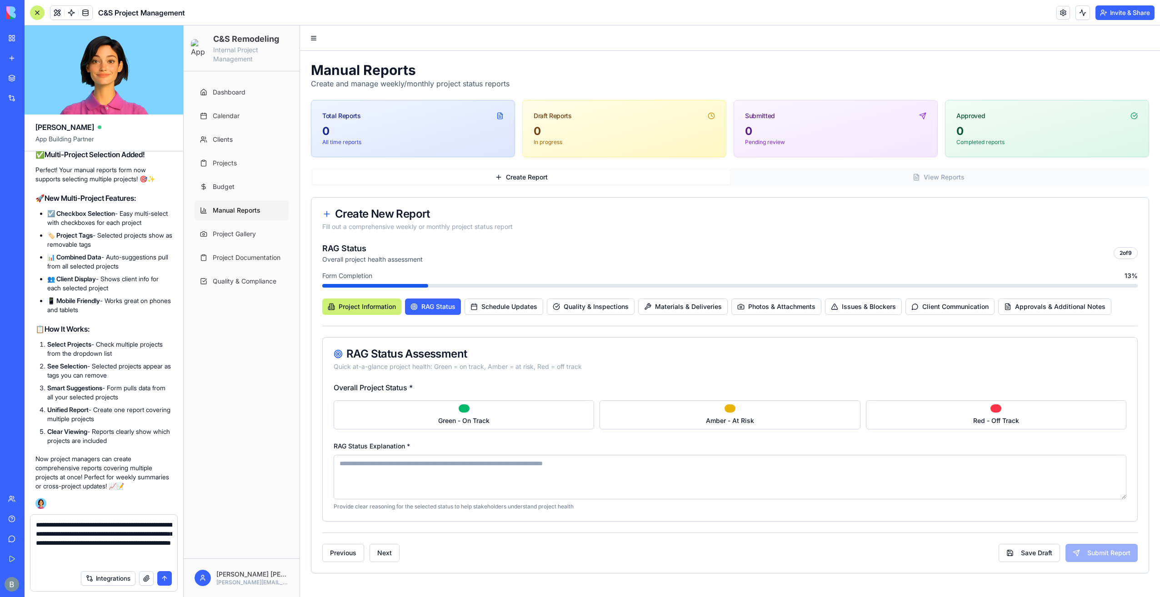
type textarea "**********"
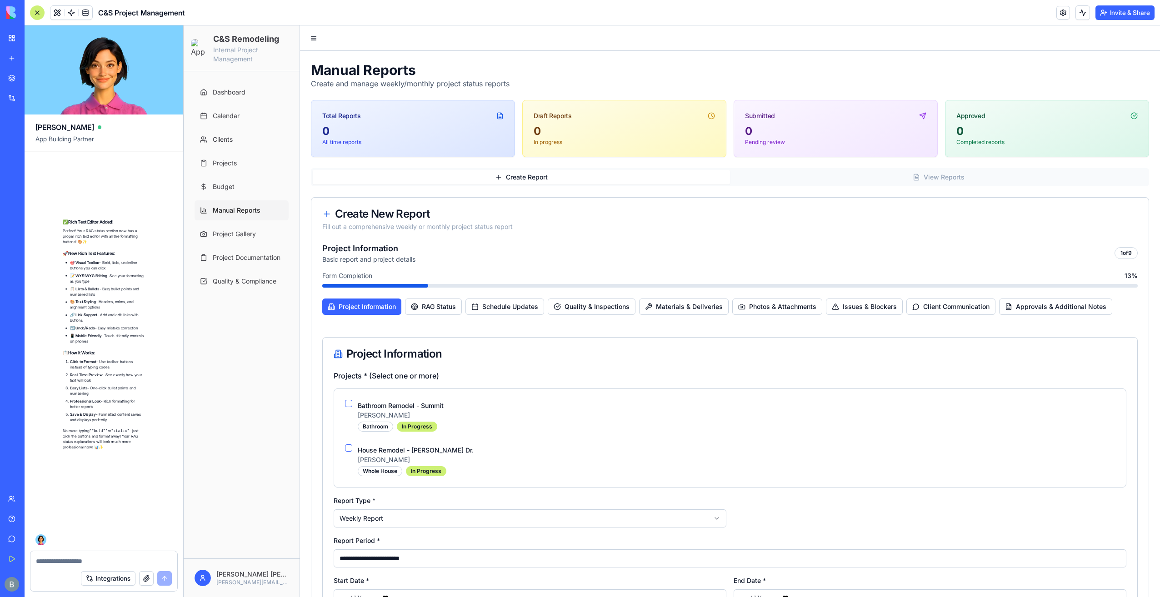
scroll to position [80738, 0]
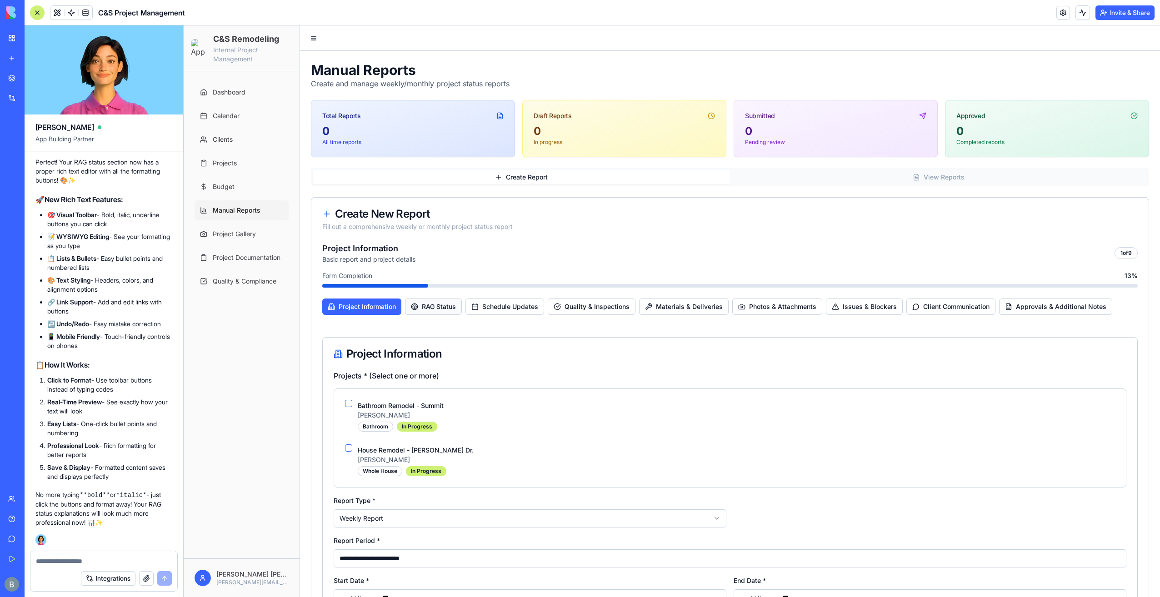
click at [428, 309] on span "RAG Status" at bounding box center [439, 306] width 34 height 9
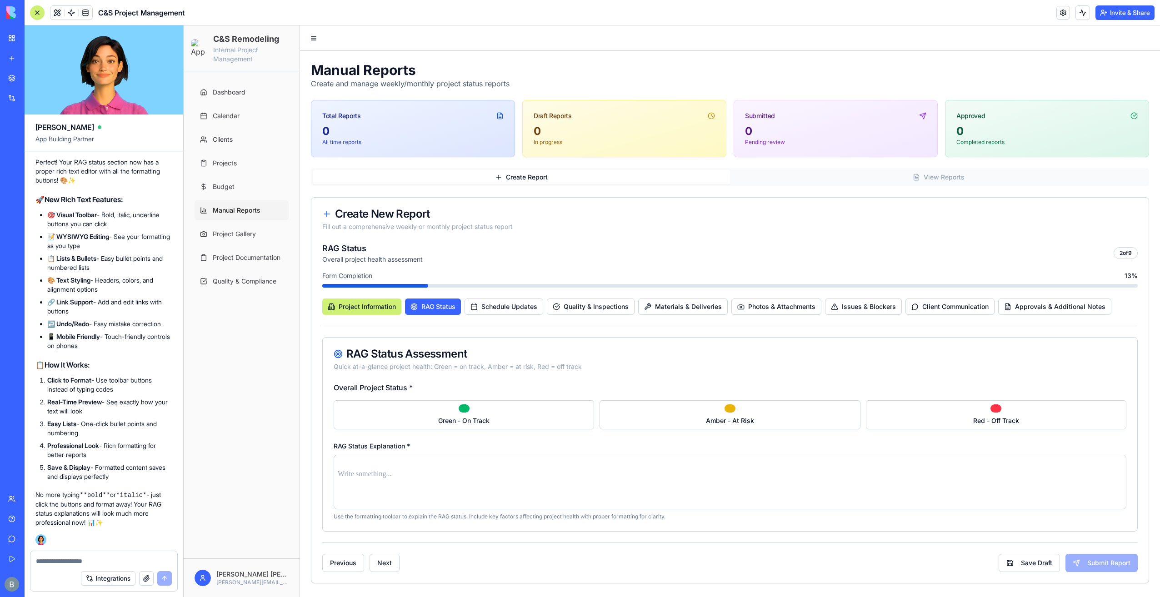
click at [466, 487] on div at bounding box center [730, 482] width 792 height 55
click at [403, 473] on p at bounding box center [730, 474] width 784 height 13
click at [386, 454] on html "C&S Remodeling Internal Project Management Dashboard Calendar Clients Projects …" at bounding box center [672, 311] width 976 height 572
click at [385, 494] on div "Paragraph" at bounding box center [730, 482] width 792 height 55
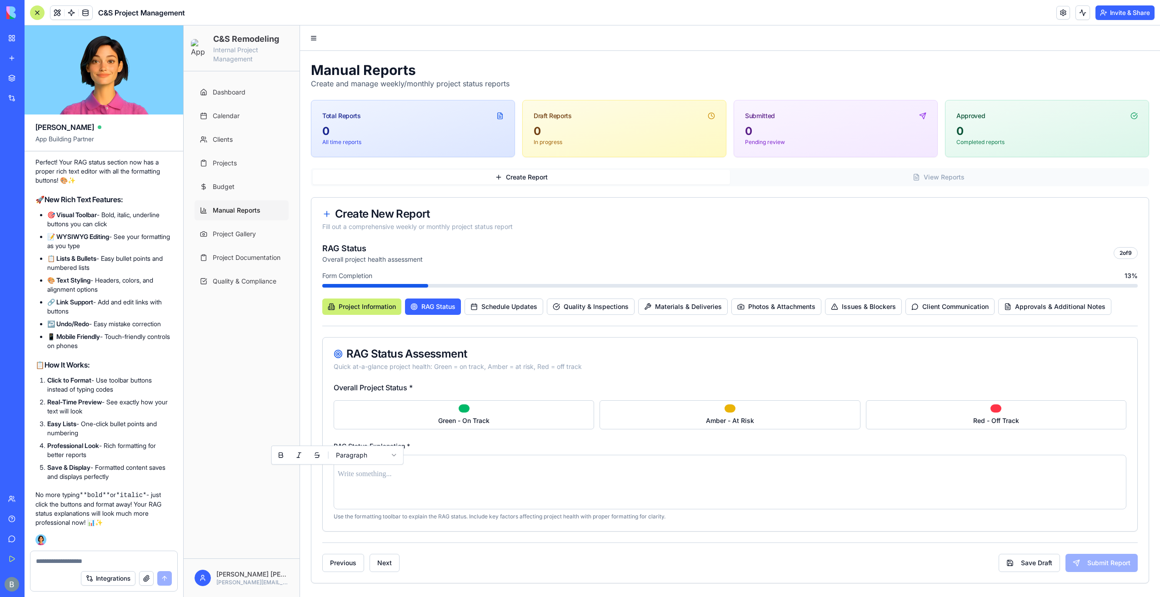
click at [389, 478] on p at bounding box center [730, 474] width 784 height 13
click at [393, 474] on p at bounding box center [730, 474] width 784 height 13
click at [406, 445] on label "RAG Status Explanation *" at bounding box center [372, 446] width 76 height 8
click at [412, 473] on p at bounding box center [730, 474] width 784 height 13
click at [383, 456] on html "C&S Remodeling Internal Project Management Dashboard Calendar Clients Projects …" at bounding box center [672, 311] width 976 height 572
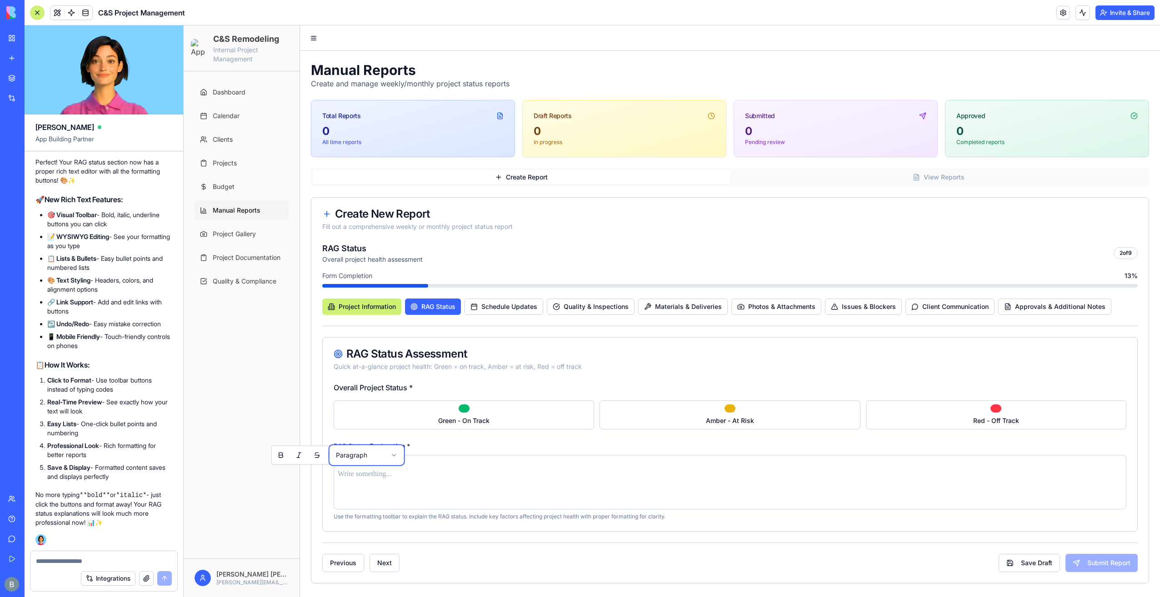
click at [384, 457] on html "C&S Remodeling Internal Project Management Dashboard Calendar Clients Projects …" at bounding box center [672, 311] width 976 height 572
click at [507, 480] on div "Paragraph" at bounding box center [730, 482] width 792 height 55
click at [377, 455] on html "C&S Remodeling Internal Project Management Dashboard Calendar Clients Projects …" at bounding box center [672, 311] width 976 height 572
click at [100, 554] on div at bounding box center [103, 558] width 147 height 15
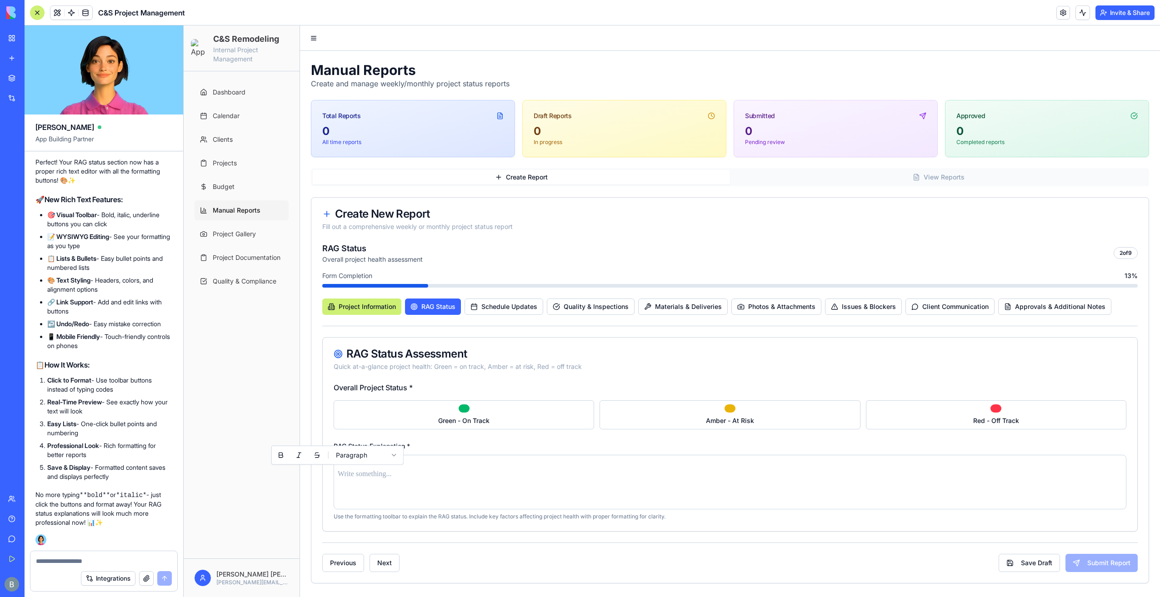
drag, startPoint x: 100, startPoint y: 554, endPoint x: 72, endPoint y: 553, distance: 28.2
click at [72, 553] on div at bounding box center [103, 558] width 147 height 15
click at [69, 558] on textarea at bounding box center [104, 561] width 136 height 9
click at [70, 557] on textarea at bounding box center [104, 561] width 136 height 9
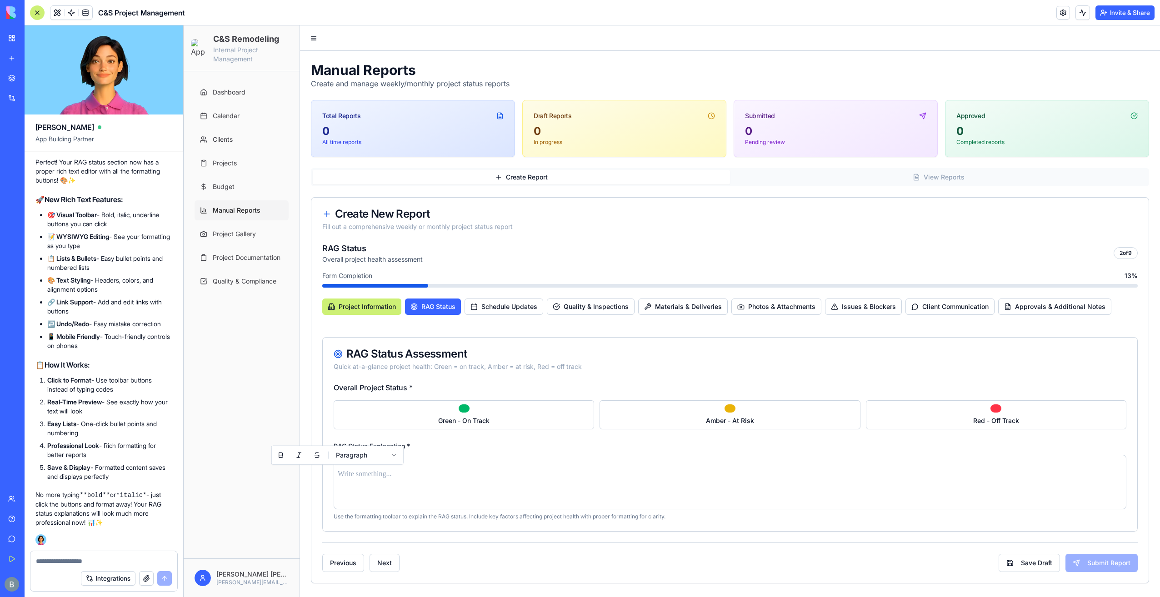
click at [144, 50] on button "Undo" at bounding box center [143, 45] width 27 height 11
click at [379, 309] on span "Project Information" at bounding box center [367, 306] width 57 height 9
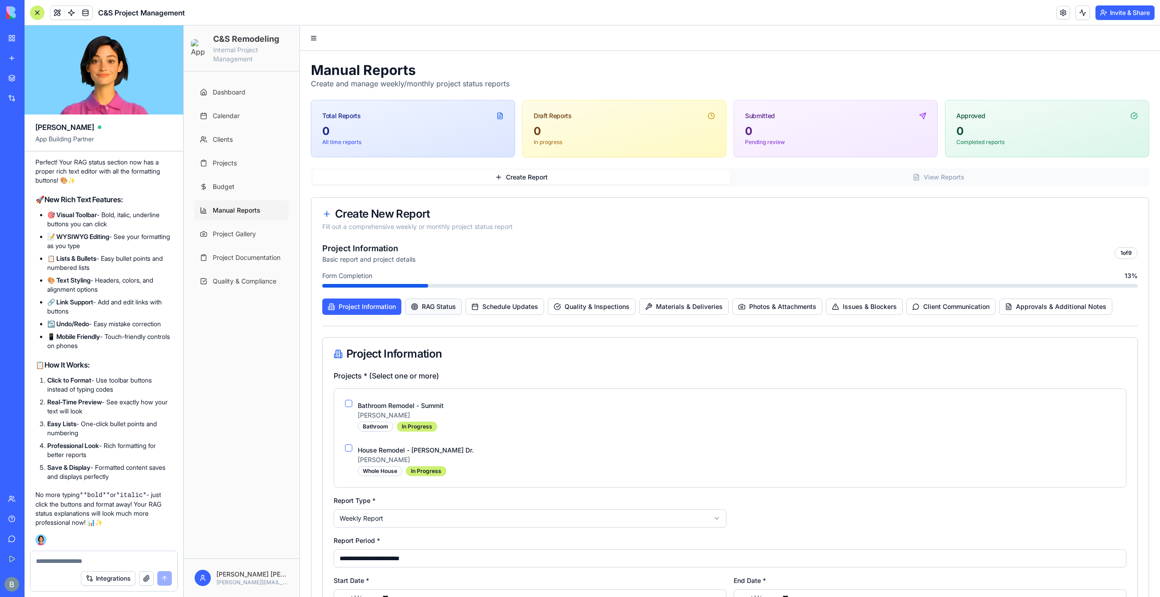
click at [442, 305] on span "RAG Status" at bounding box center [439, 306] width 34 height 9
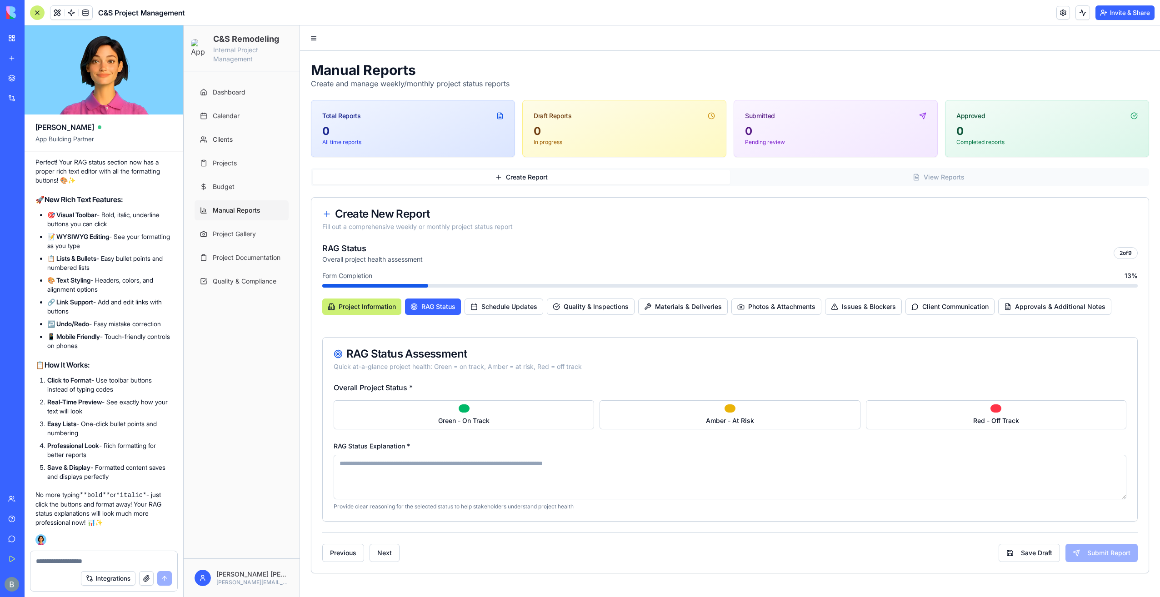
click at [411, 480] on textarea "RAG Status Explanation *" at bounding box center [730, 477] width 792 height 45
click at [351, 308] on span "Project Information" at bounding box center [367, 306] width 57 height 9
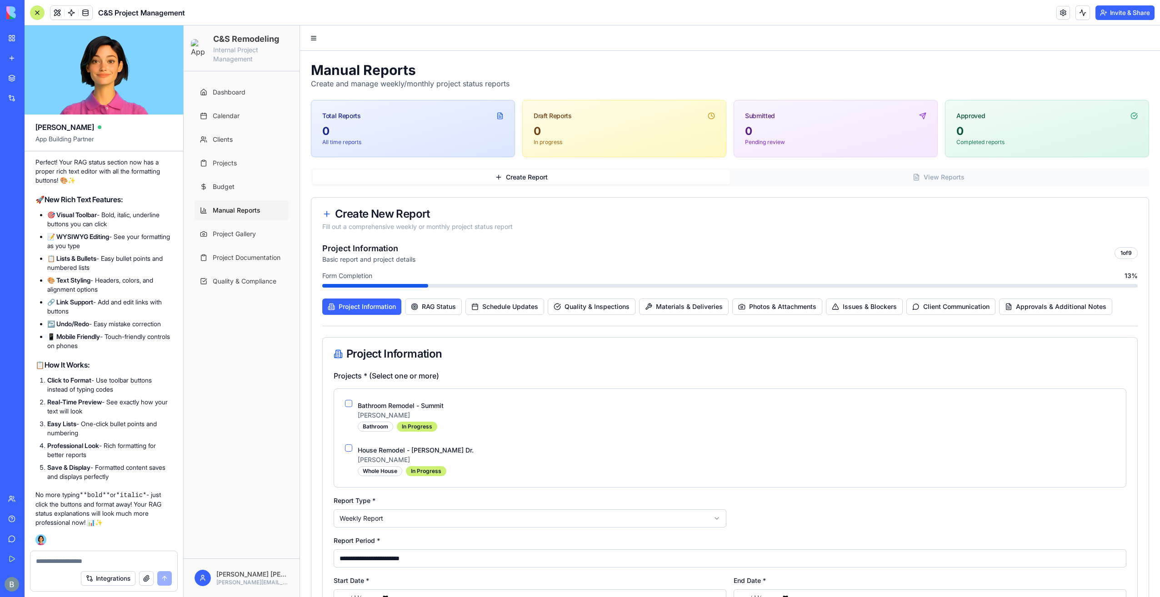
click at [16, 32] on link "My Workspace" at bounding box center [21, 38] width 36 height 18
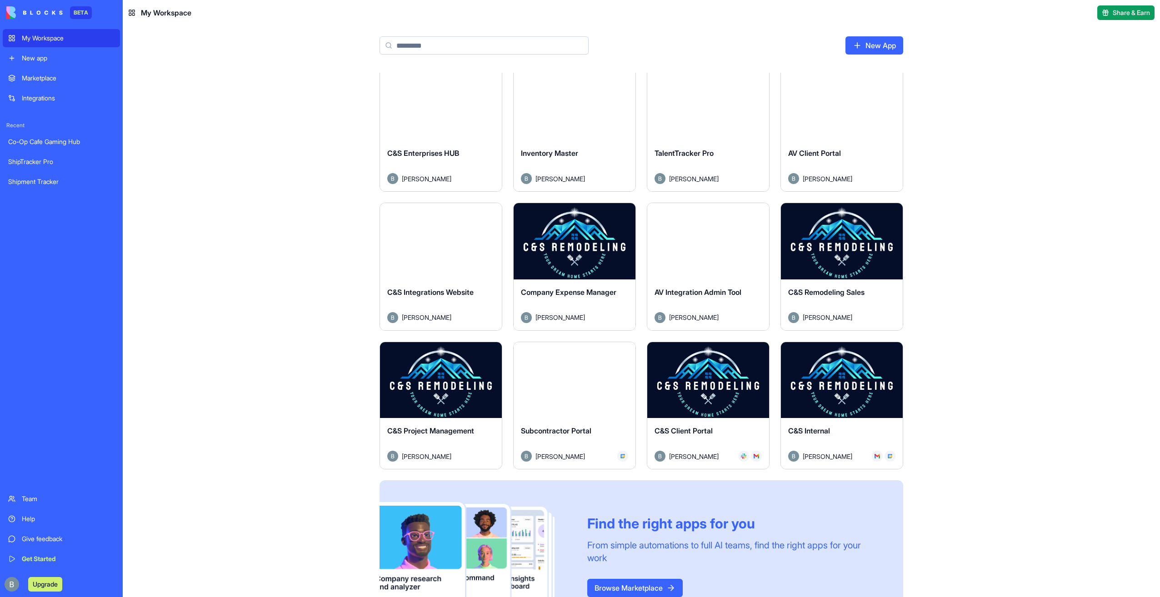
scroll to position [182, 0]
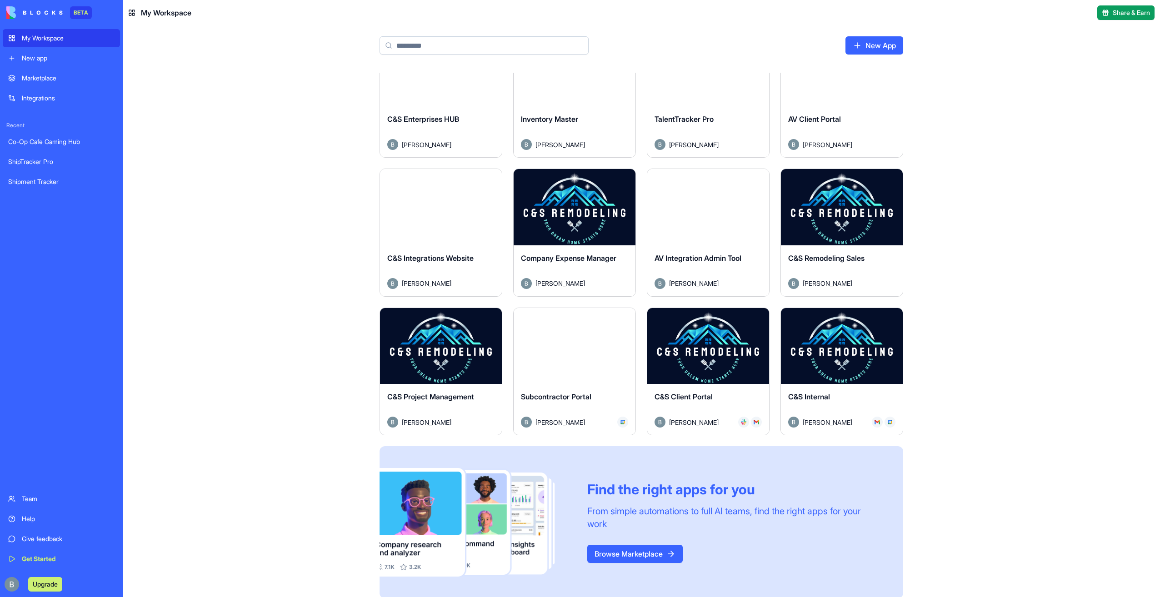
click at [829, 350] on button "Launch" at bounding box center [841, 346] width 68 height 18
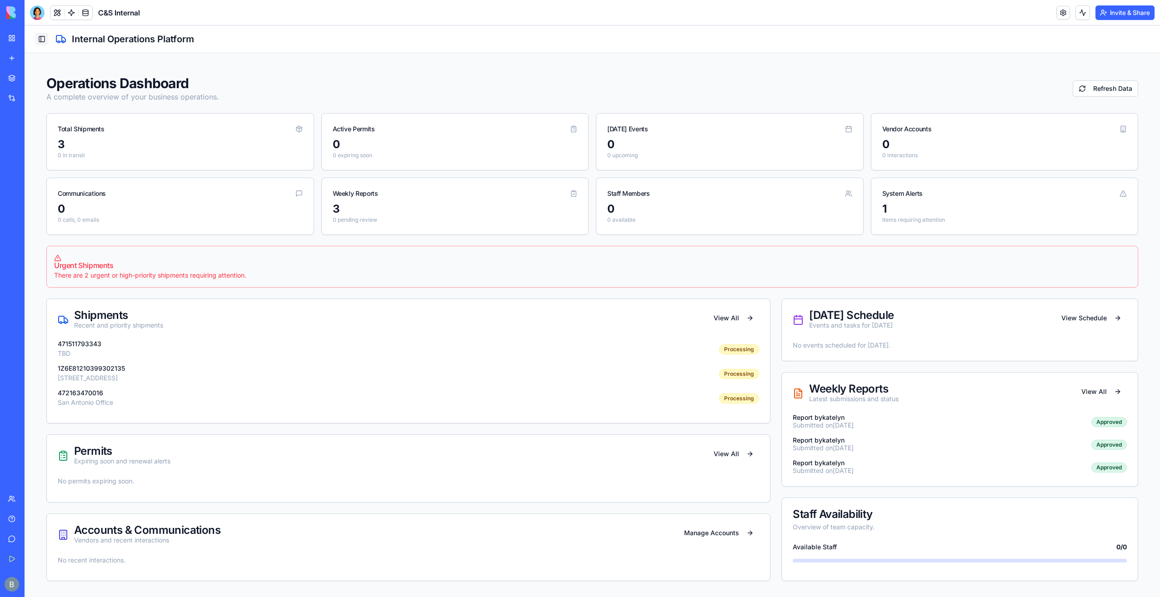
click at [43, 40] on button "Toggle Sidebar" at bounding box center [41, 39] width 13 height 13
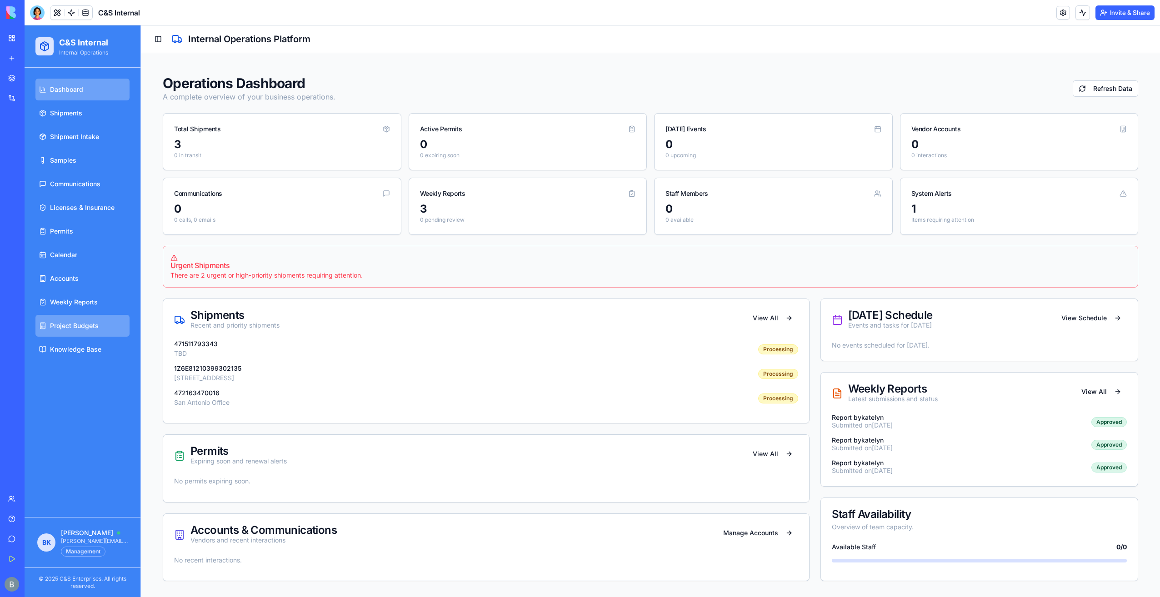
click at [80, 333] on link "Project Budgets" at bounding box center [82, 326] width 94 height 22
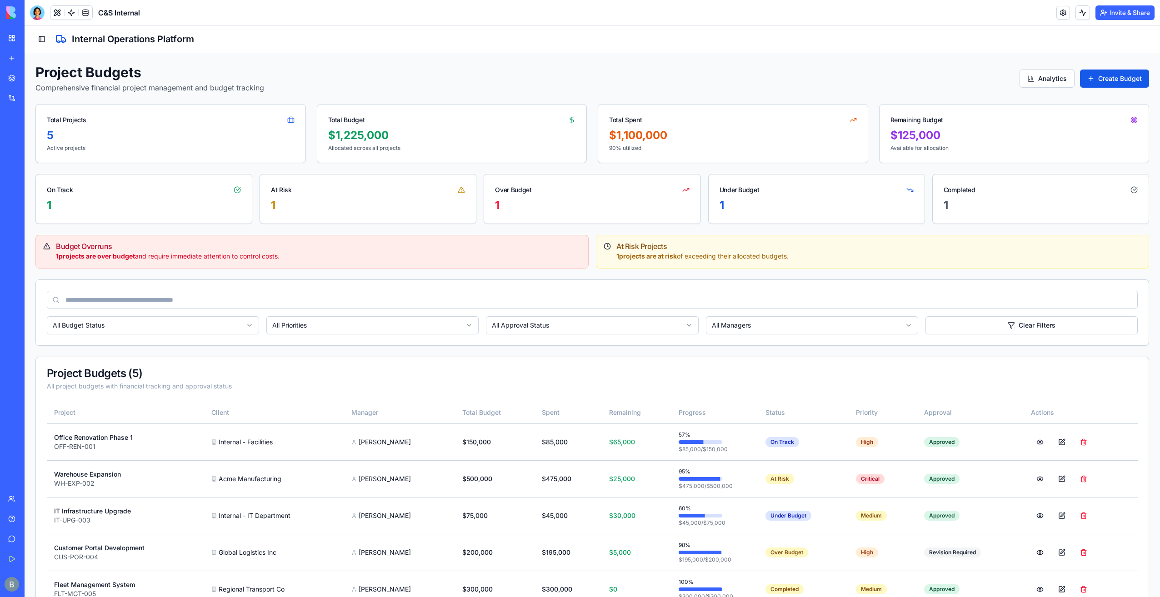
click at [43, 42] on button "Toggle Sidebar" at bounding box center [41, 39] width 13 height 13
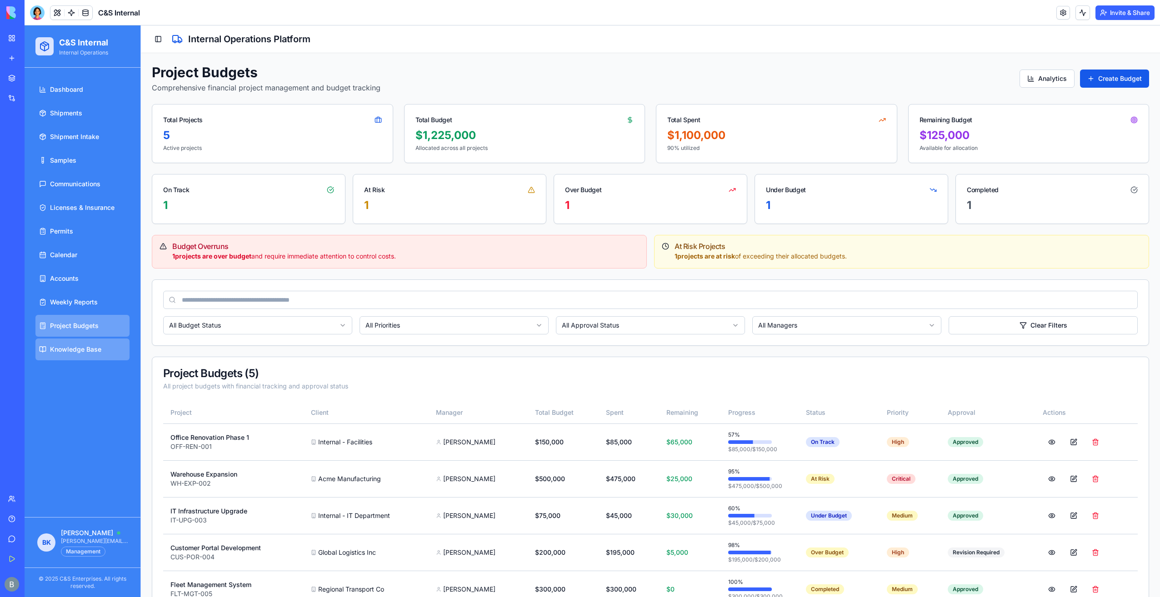
click at [111, 340] on link "Knowledge Base" at bounding box center [82, 350] width 94 height 22
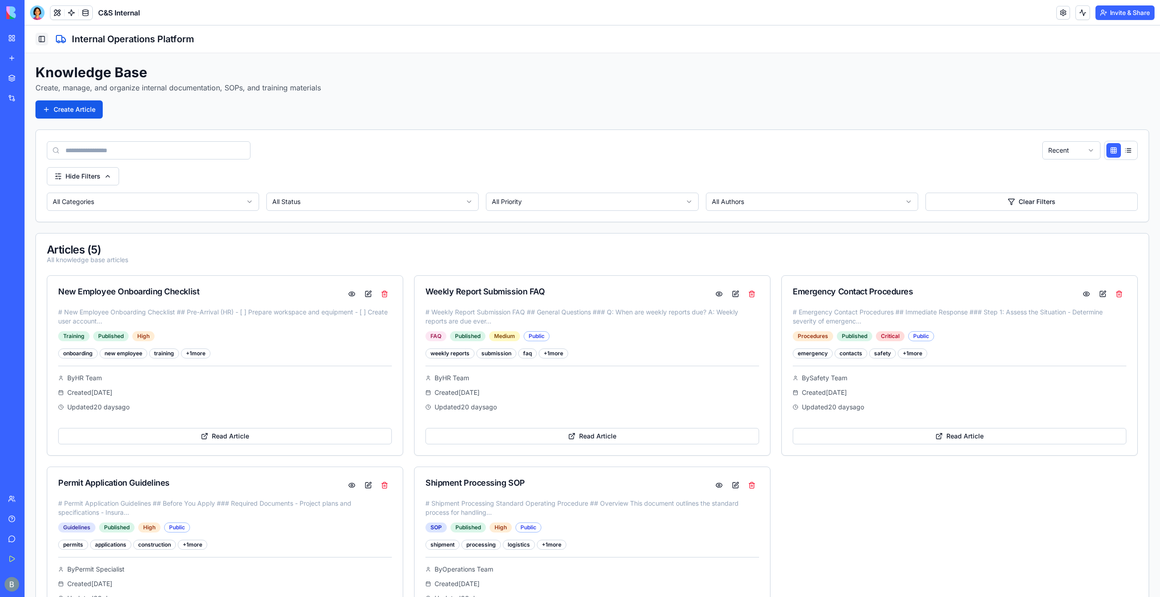
click at [45, 40] on button "Toggle Sidebar" at bounding box center [41, 39] width 13 height 13
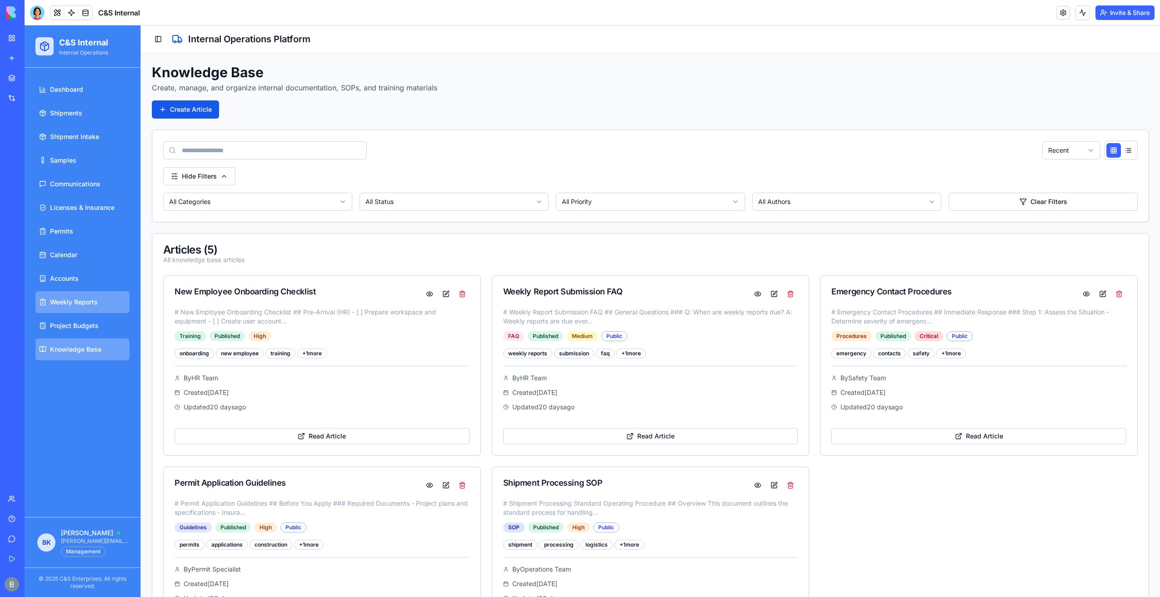
click at [90, 301] on span "Weekly Reports" at bounding box center [74, 302] width 48 height 9
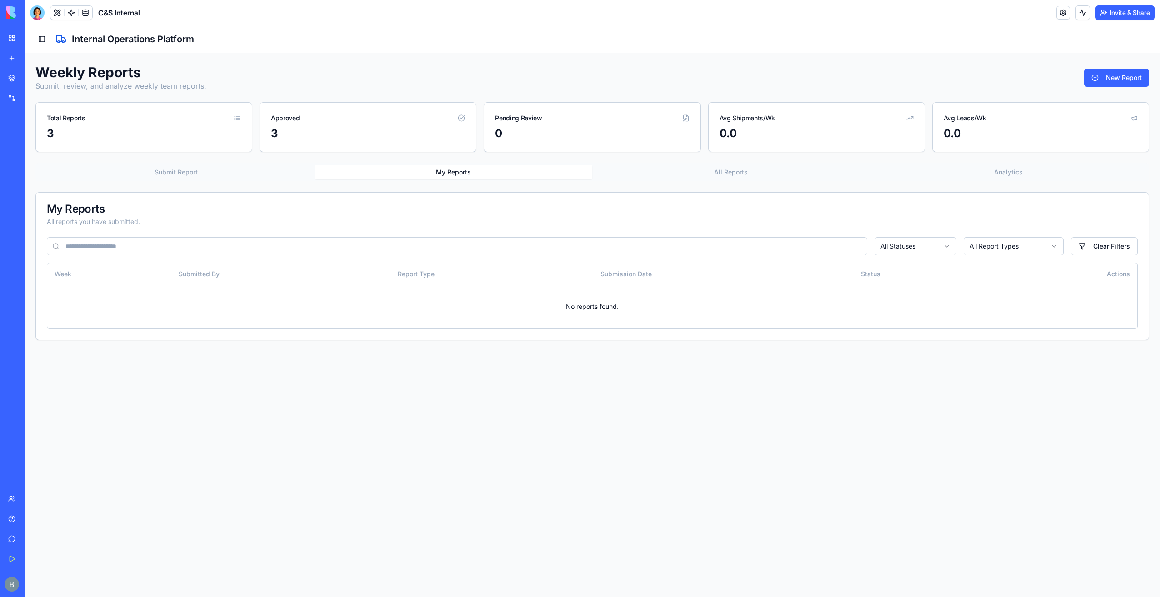
click at [783, 179] on div "Submit Report My Reports All Reports Analytics" at bounding box center [591, 172] width 1113 height 18
click at [765, 170] on button "All Reports" at bounding box center [731, 172] width 278 height 15
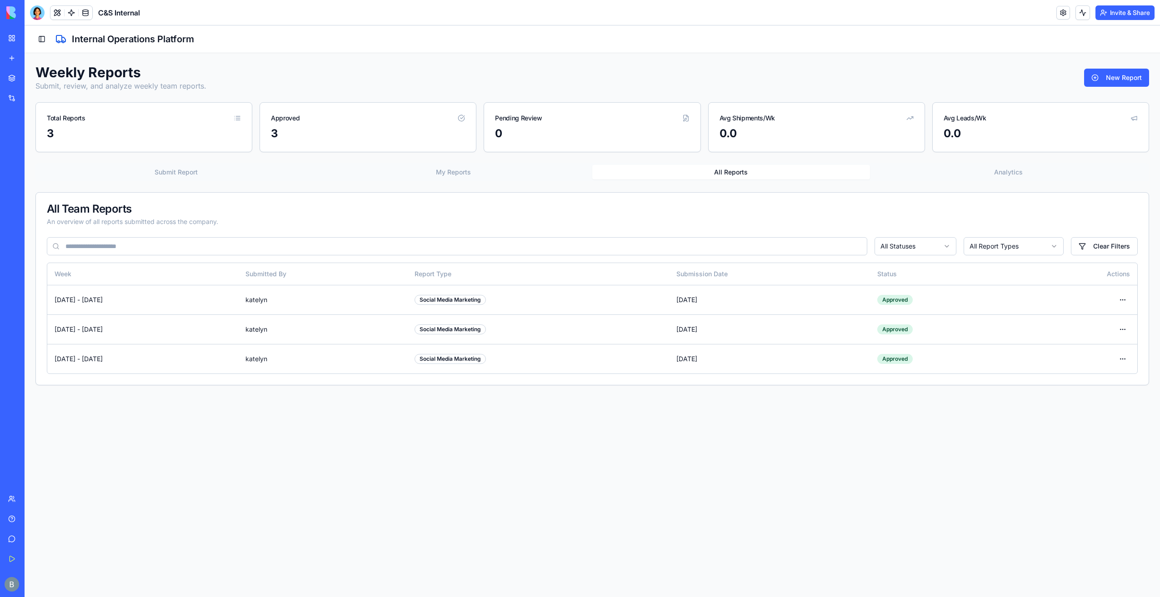
click at [194, 170] on button "Submit Report" at bounding box center [176, 172] width 278 height 15
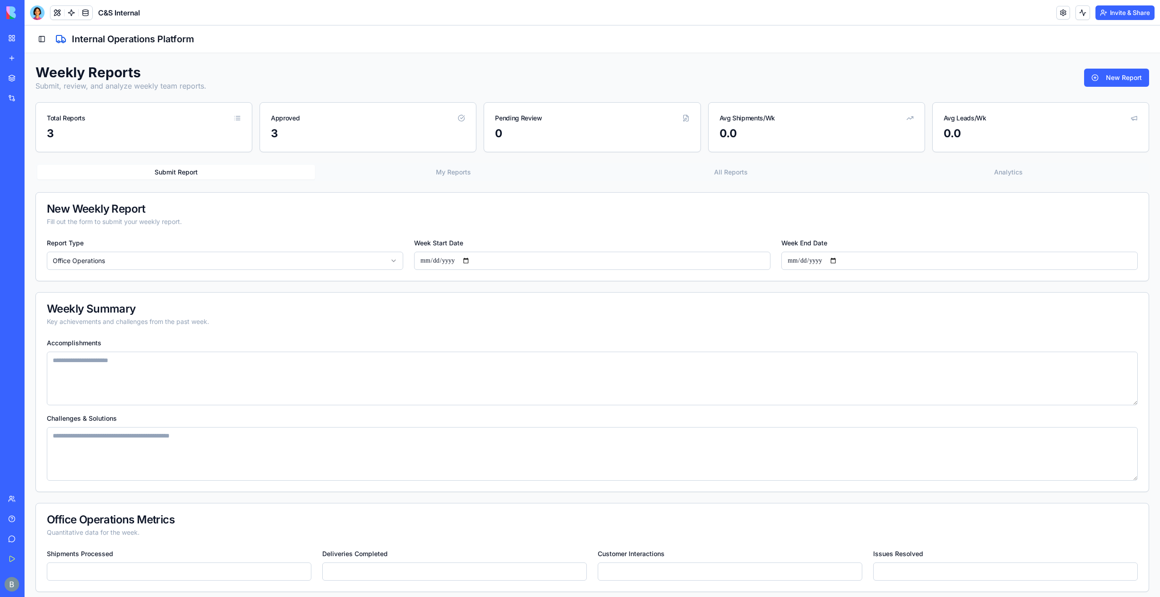
click at [171, 387] on textarea "Accomplishments" at bounding box center [592, 379] width 1091 height 54
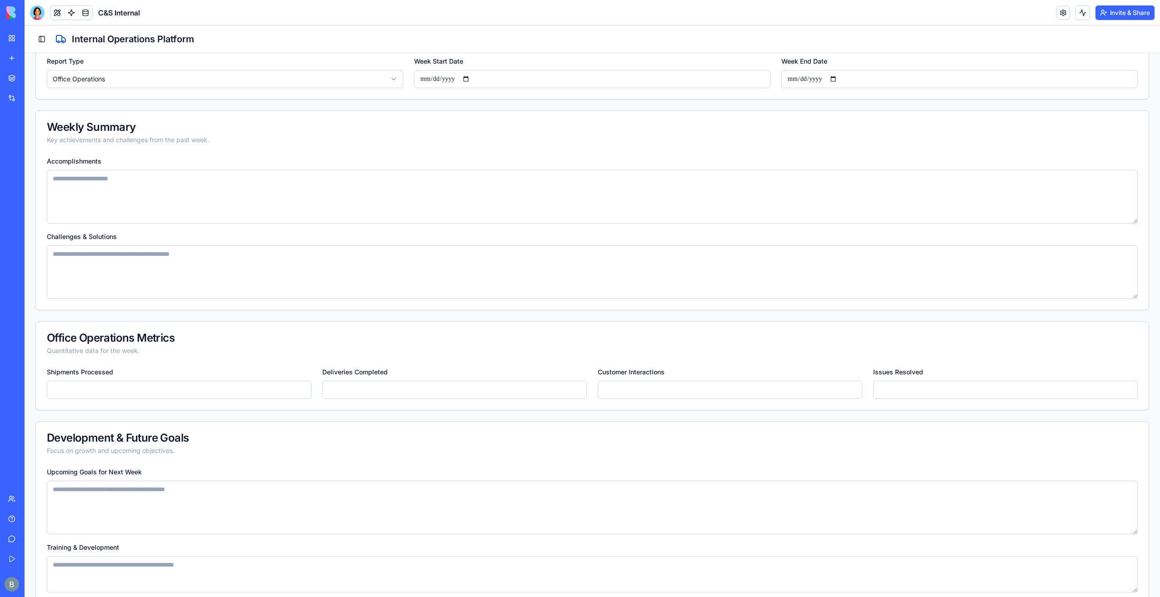
click at [163, 275] on textarea "Challenges & Solutions" at bounding box center [592, 272] width 1091 height 54
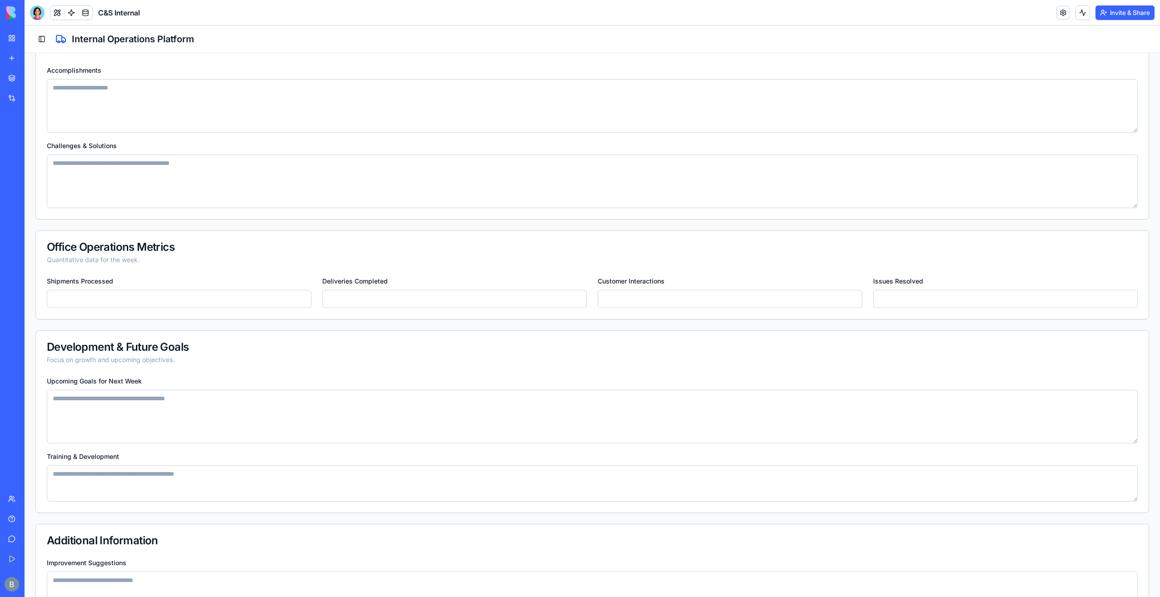
drag, startPoint x: 165, startPoint y: 395, endPoint x: 164, endPoint y: 390, distance: 5.1
click at [164, 391] on textarea "Upcoming Goals for Next Week" at bounding box center [592, 417] width 1091 height 54
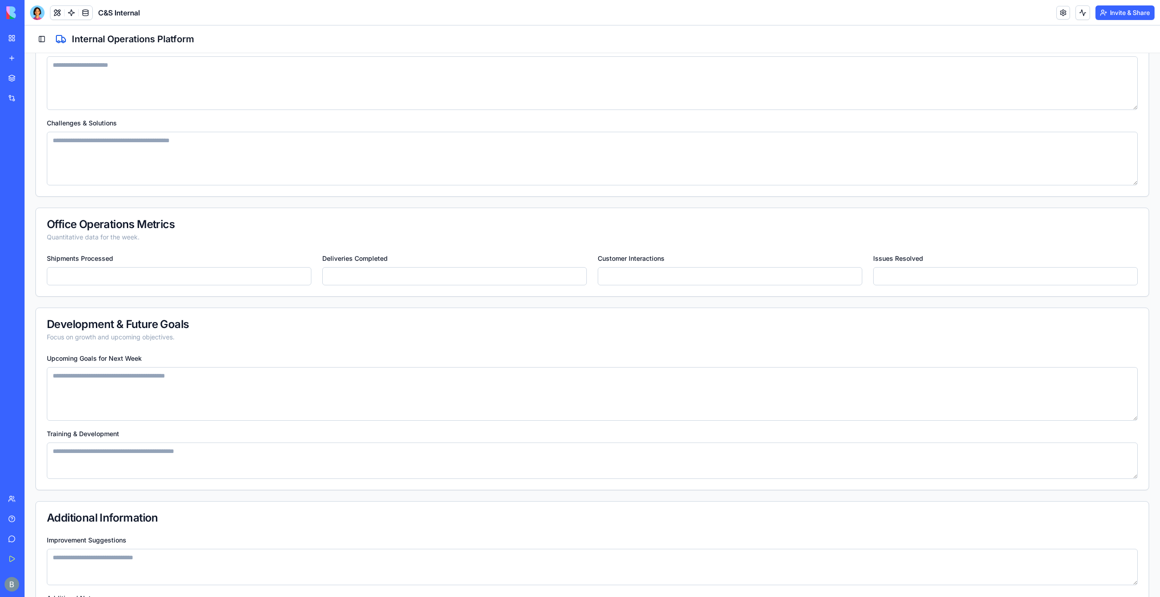
scroll to position [390, 0]
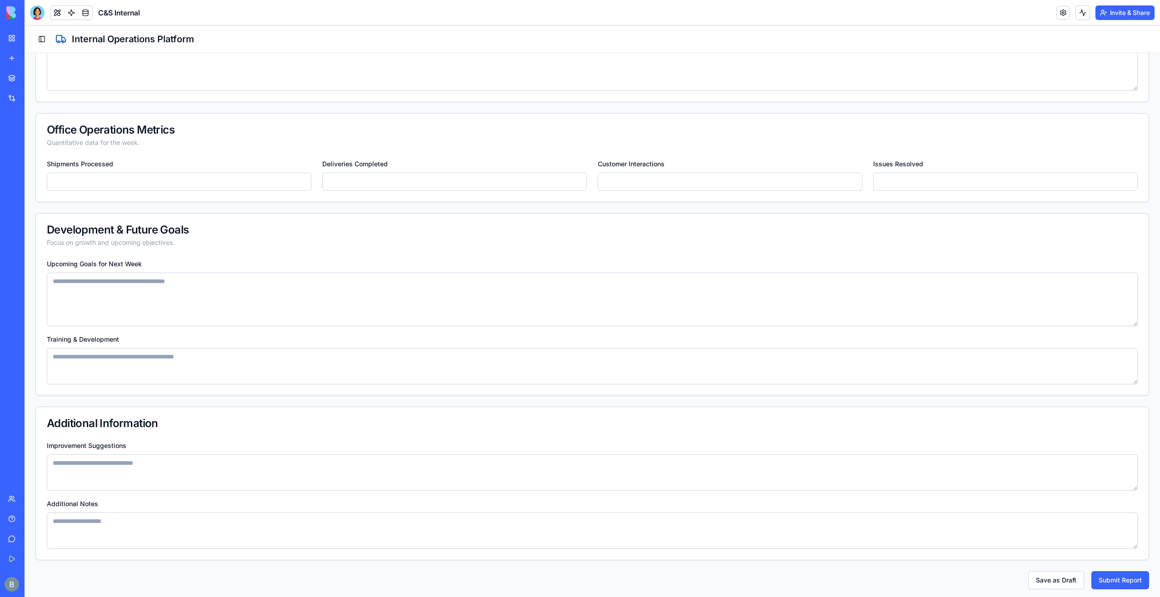
click at [194, 359] on textarea "Training & Development" at bounding box center [592, 366] width 1091 height 36
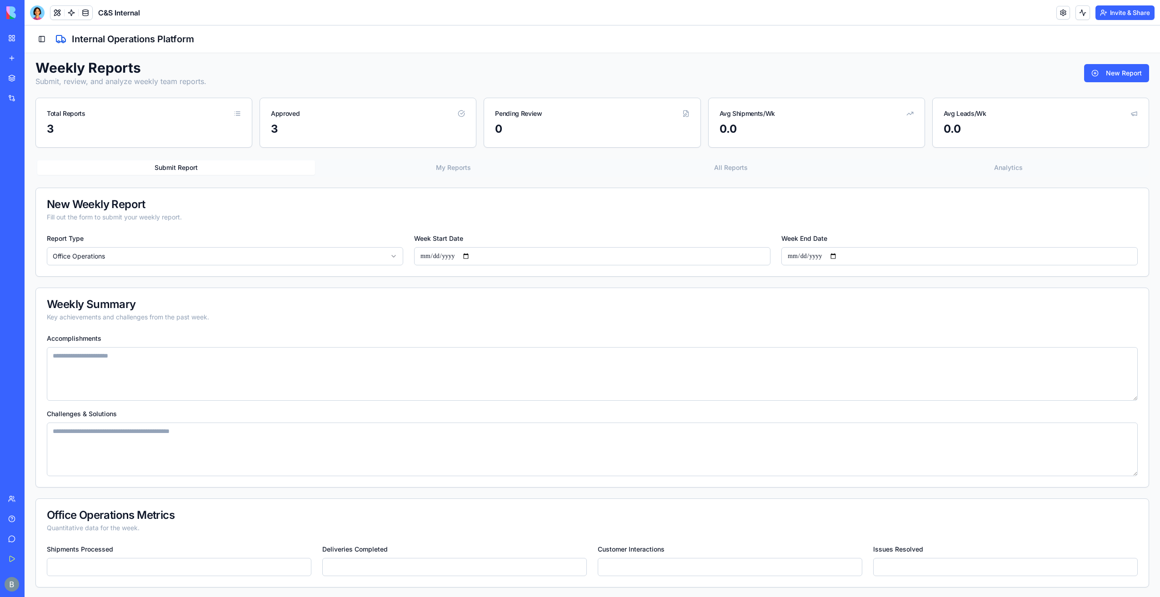
scroll to position [0, 0]
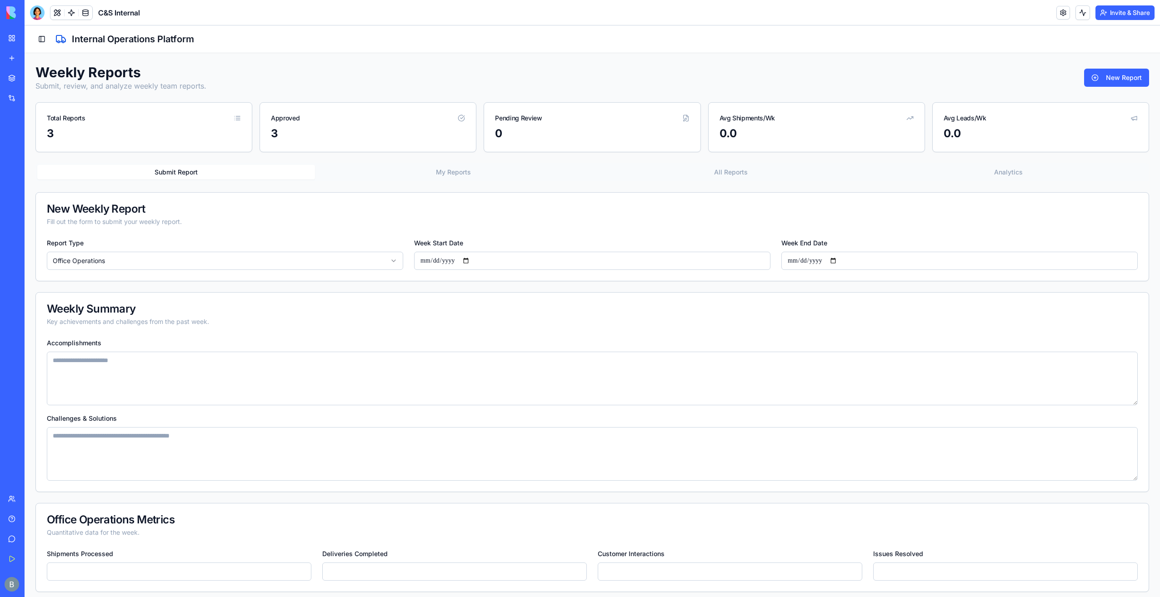
click at [705, 177] on button "All Reports" at bounding box center [731, 172] width 278 height 15
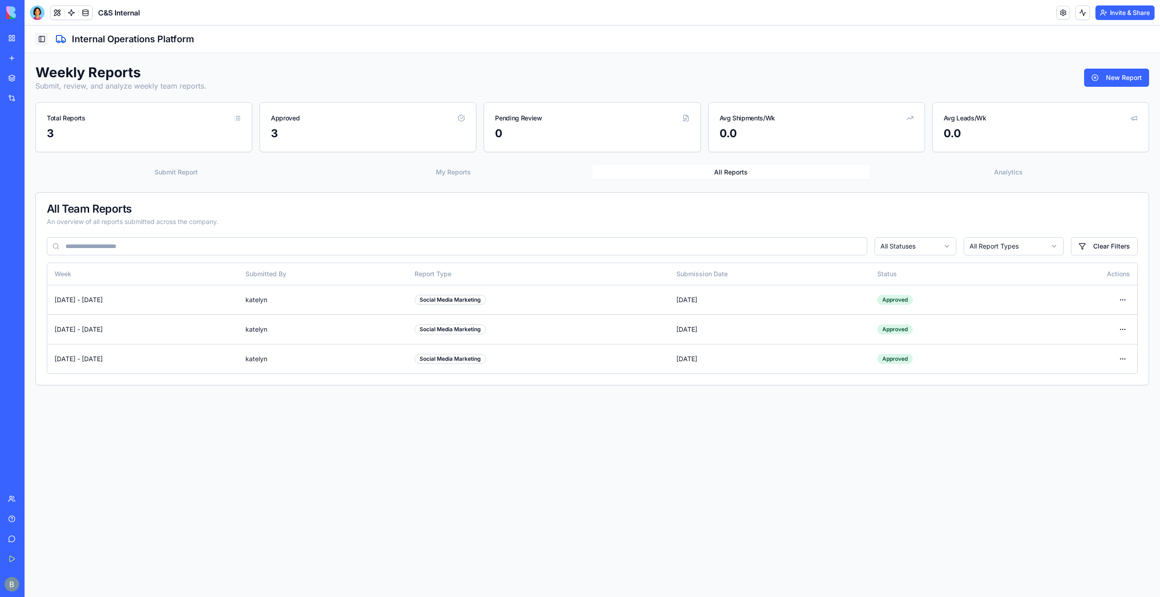
click at [45, 33] on button "Toggle Sidebar" at bounding box center [41, 39] width 13 height 13
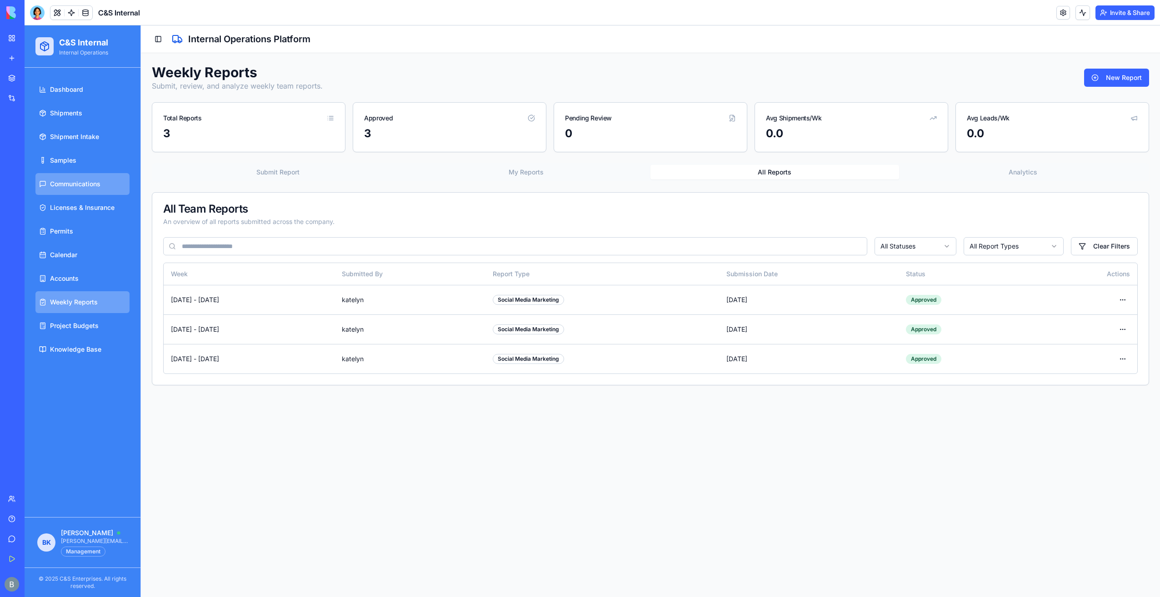
click at [88, 187] on span "Communications" at bounding box center [75, 183] width 50 height 9
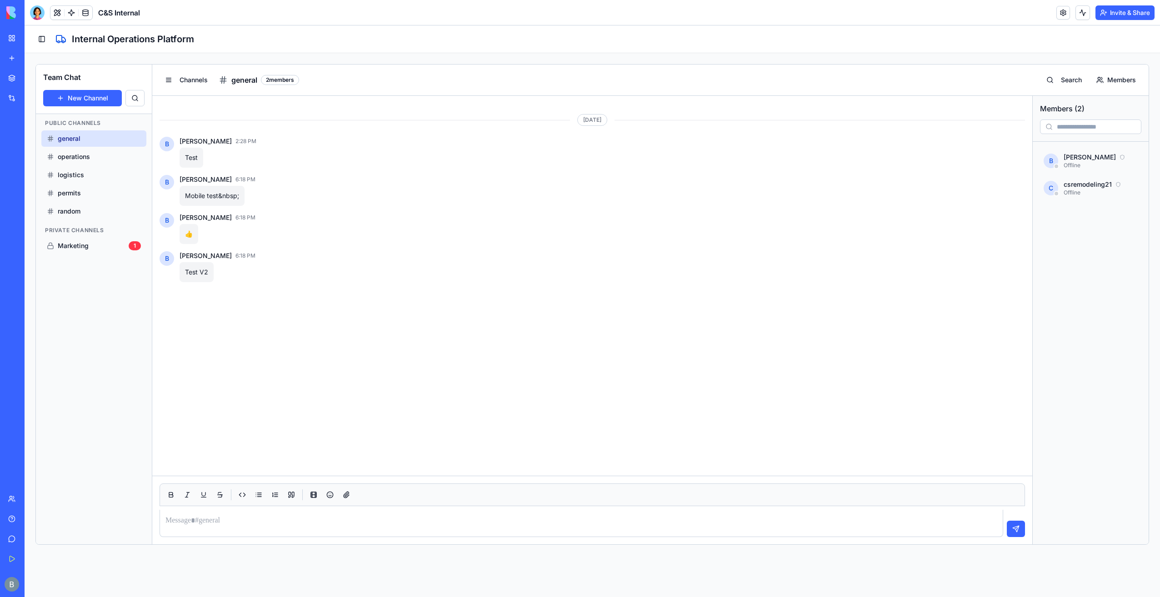
click at [11, 35] on link "My Workspace" at bounding box center [21, 38] width 36 height 18
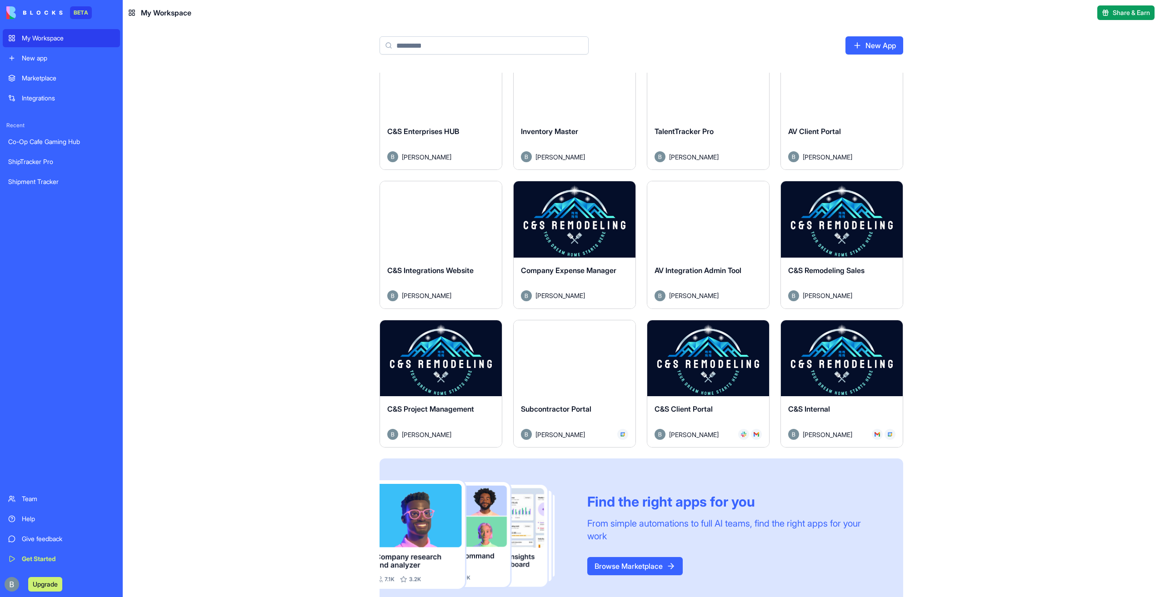
scroll to position [191, 0]
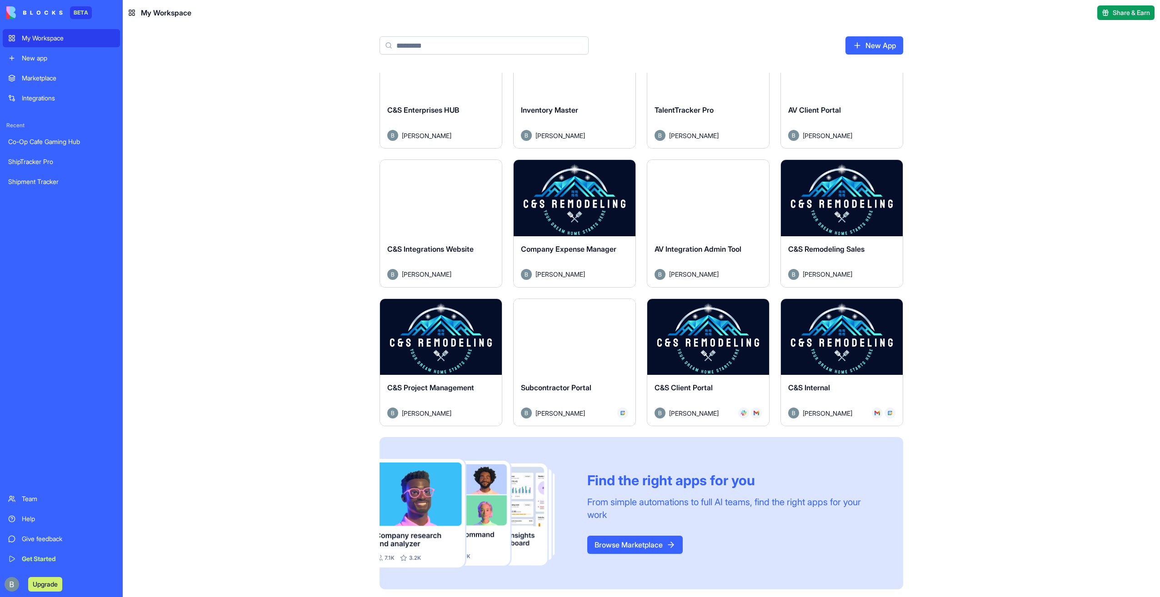
click at [457, 339] on button "Launch" at bounding box center [441, 337] width 68 height 18
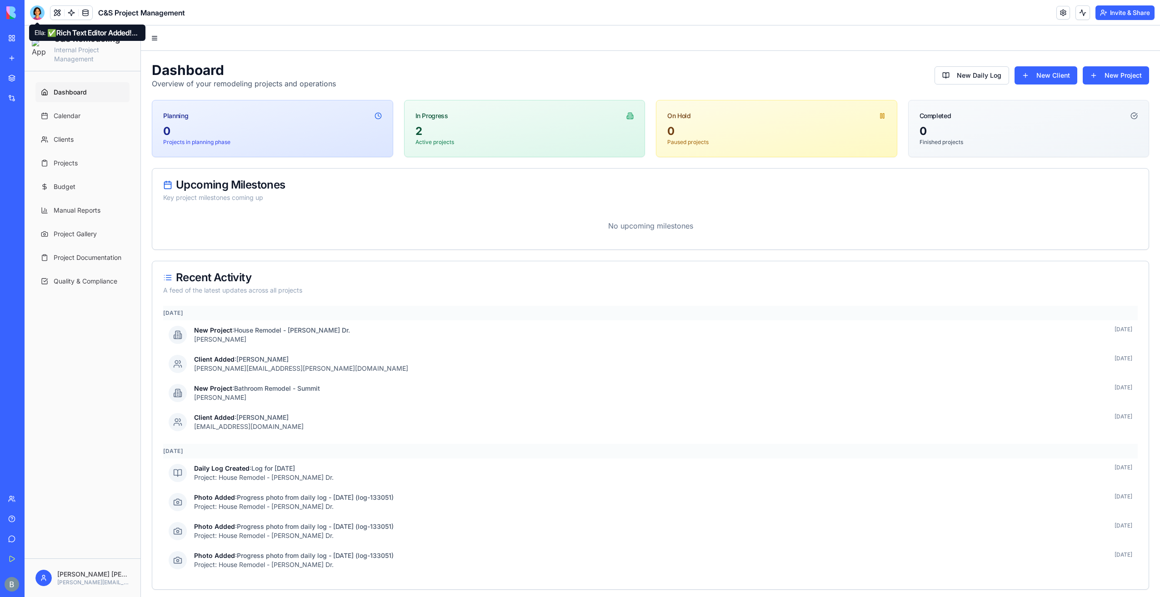
click at [40, 18] on div at bounding box center [37, 12] width 15 height 15
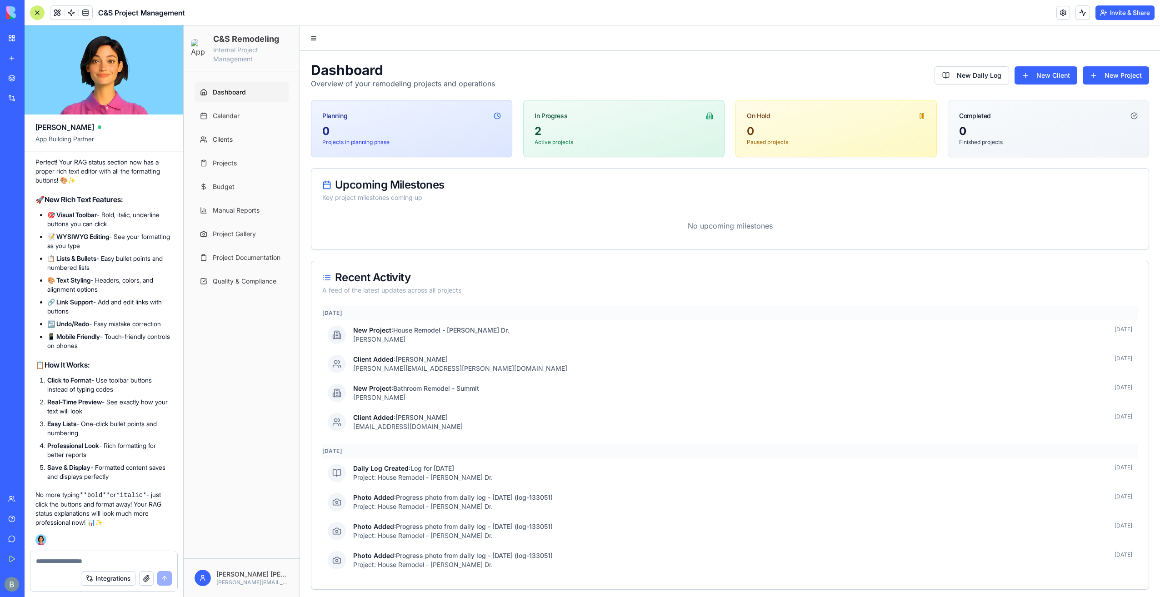
click at [91, 557] on textarea at bounding box center [104, 561] width 136 height 9
click at [87, 563] on textarea at bounding box center [104, 561] width 136 height 9
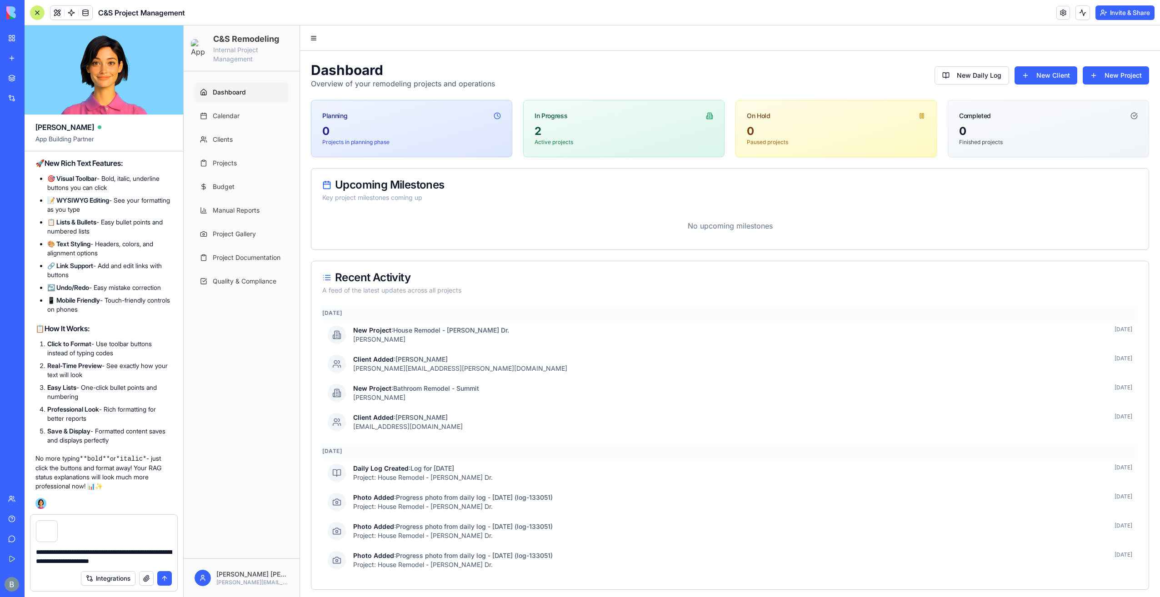
type textarea "**********"
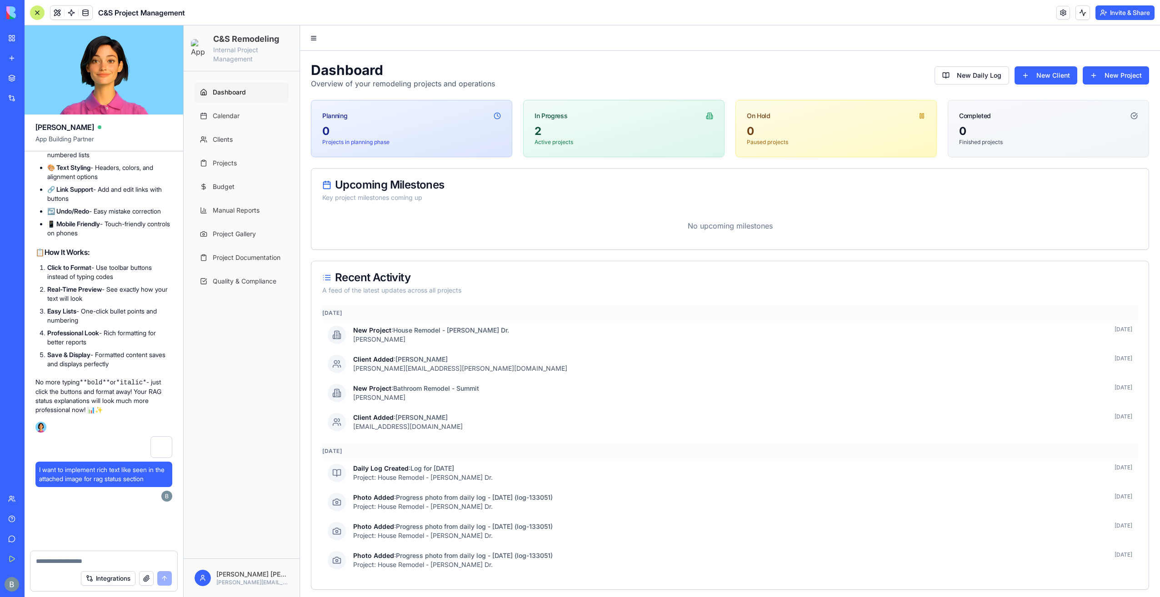
scroll to position [80851, 0]
click at [127, 563] on textarea at bounding box center [104, 561] width 136 height 9
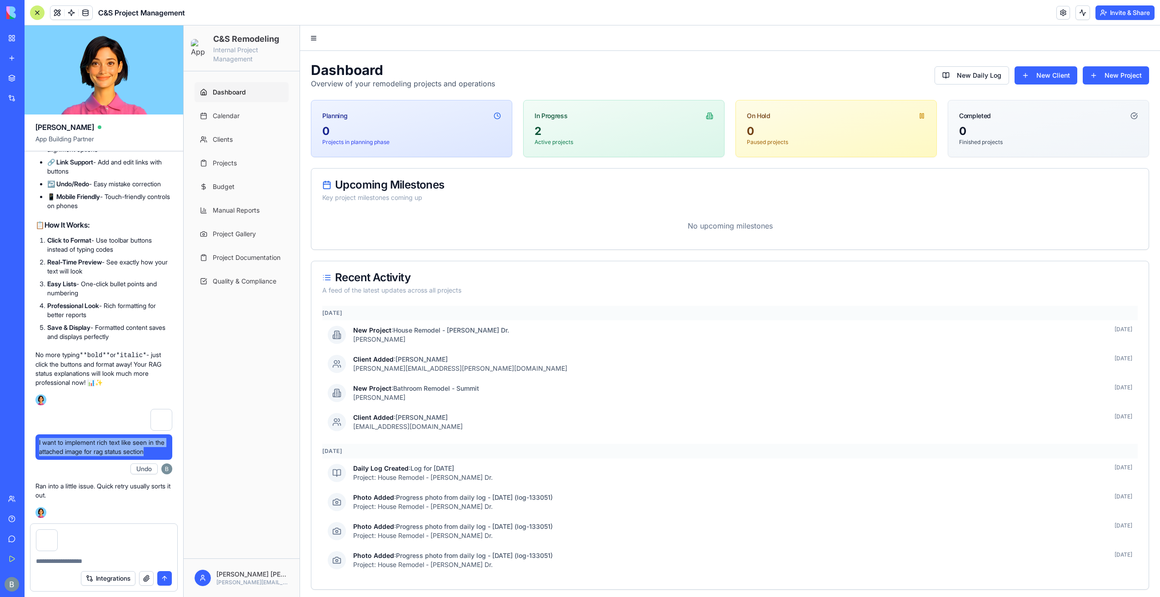
drag, startPoint x: 166, startPoint y: 483, endPoint x: 35, endPoint y: 474, distance: 132.1
copy span "I want to implement rich text like seen in the attached image for rag status se…"
click at [91, 563] on form "Integrations" at bounding box center [104, 557] width 148 height 68
click at [93, 561] on textarea at bounding box center [104, 561] width 136 height 9
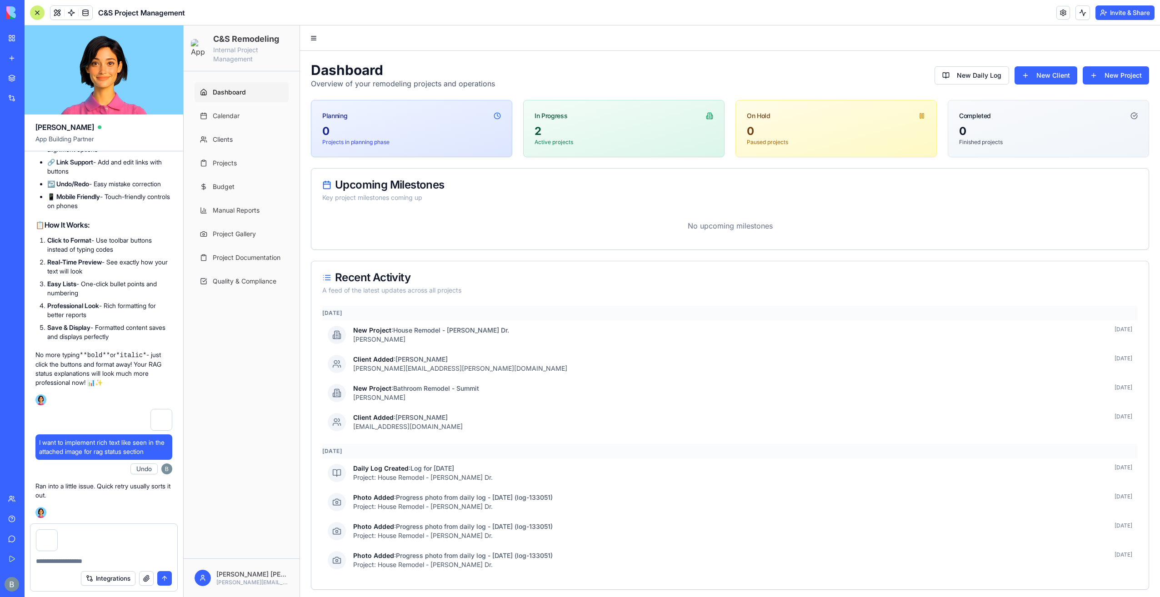
click at [92, 561] on textarea at bounding box center [104, 561] width 136 height 9
paste textarea "**********"
type textarea "**********"
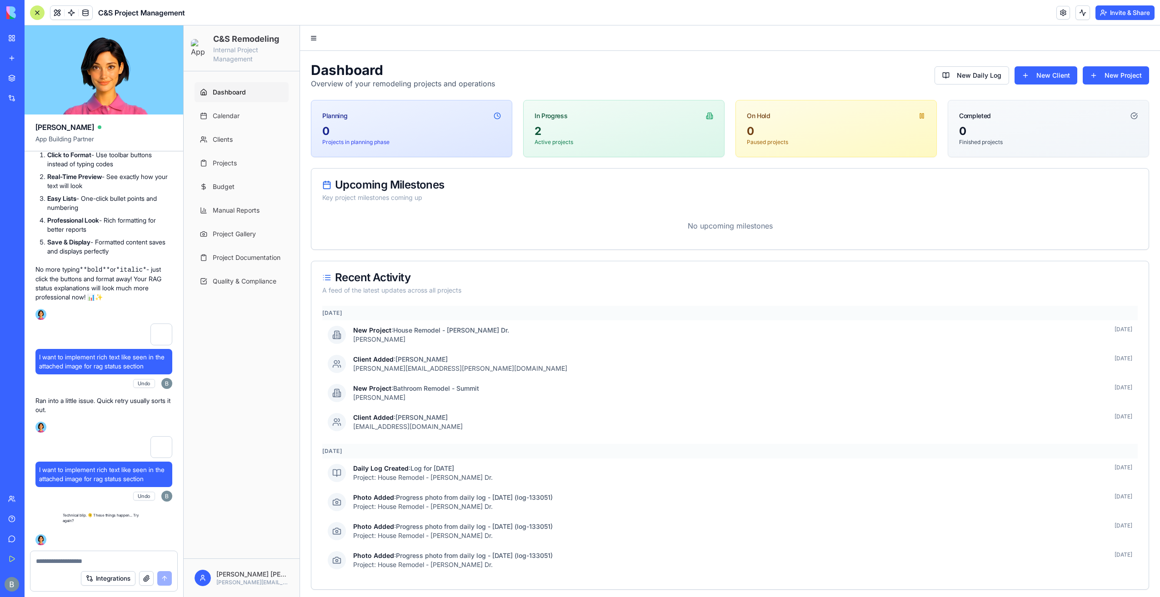
scroll to position [80964, 0]
click at [224, 225] on link "Project Gallery" at bounding box center [241, 234] width 94 height 20
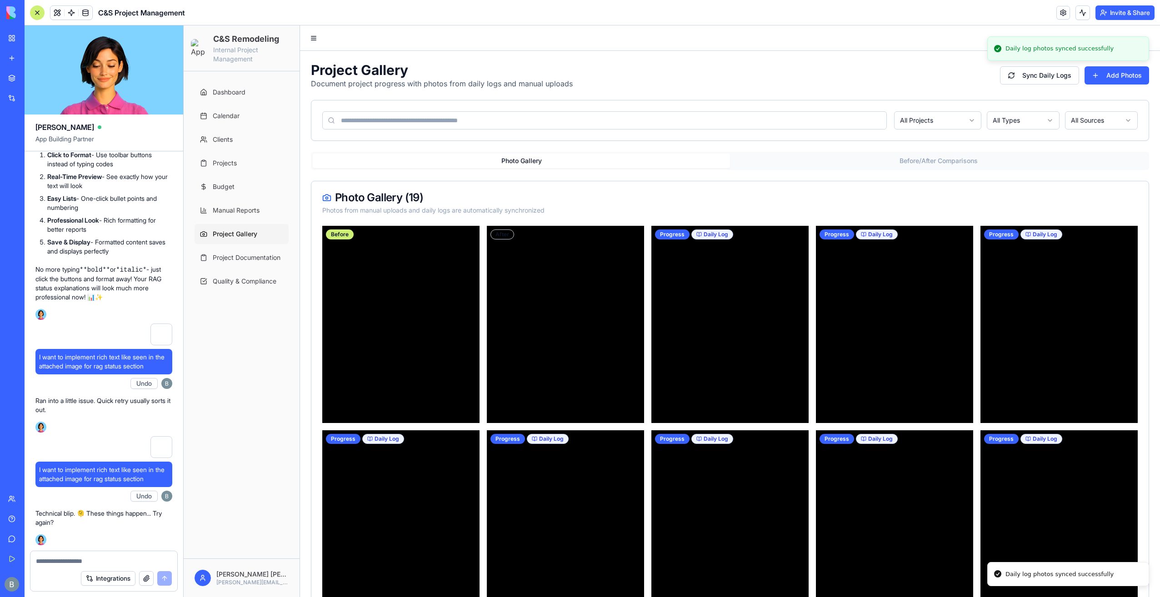
click at [247, 246] on ul "Dashboard Calendar Clients Projects Budget Manual Reports Project Gallery Proje…" at bounding box center [241, 186] width 94 height 209
click at [244, 204] on link "Manual Reports" at bounding box center [241, 210] width 94 height 20
click at [243, 191] on link "Budget" at bounding box center [241, 187] width 94 height 20
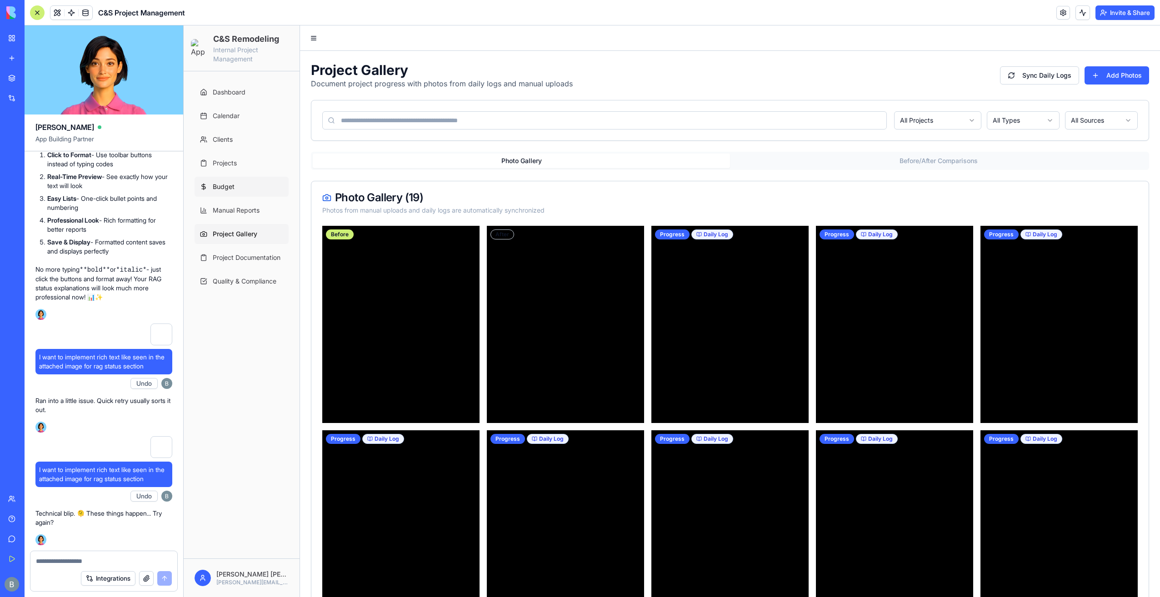
click at [239, 179] on link "Budget" at bounding box center [241, 187] width 94 height 20
click at [230, 164] on span "Projects" at bounding box center [225, 163] width 24 height 9
click at [232, 204] on link "Manual Reports" at bounding box center [241, 210] width 94 height 20
